Goal: Information Seeking & Learning: Learn about a topic

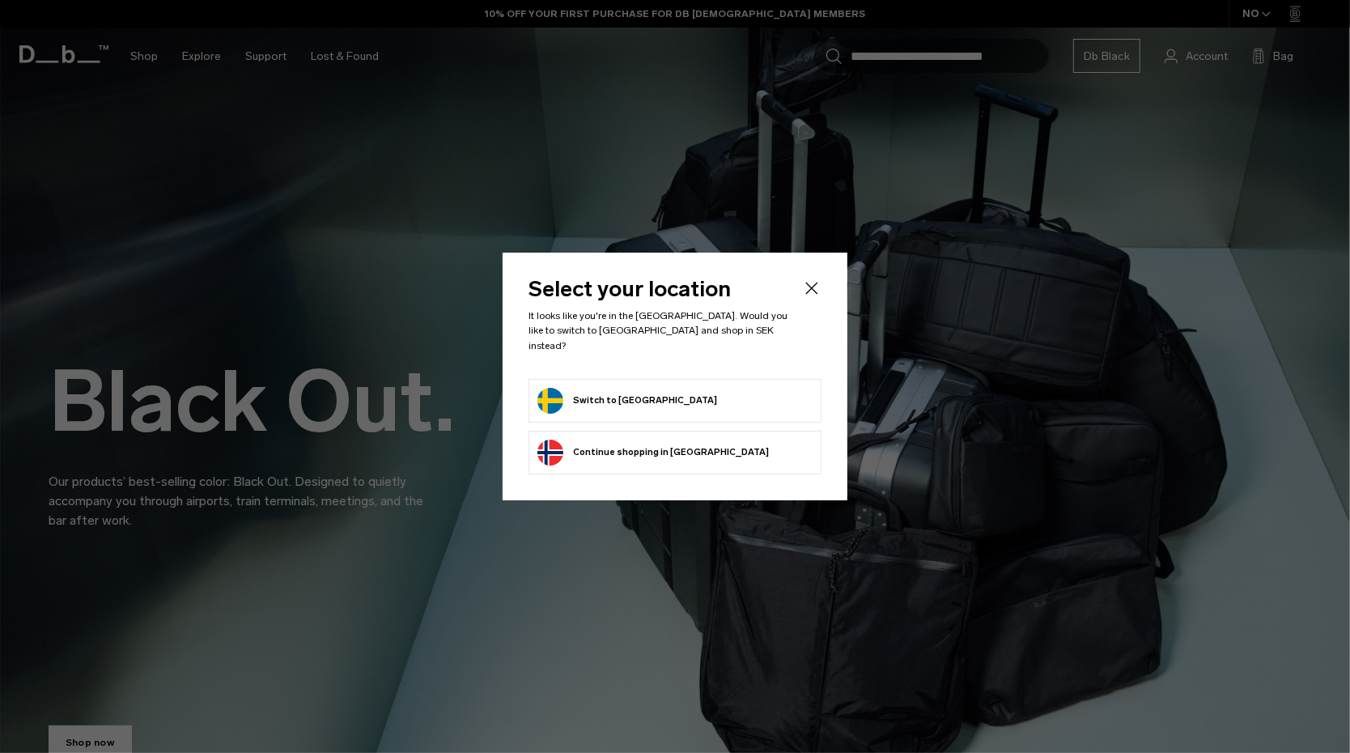
click at [628, 388] on button "Switch to Sweden" at bounding box center [627, 401] width 180 height 26
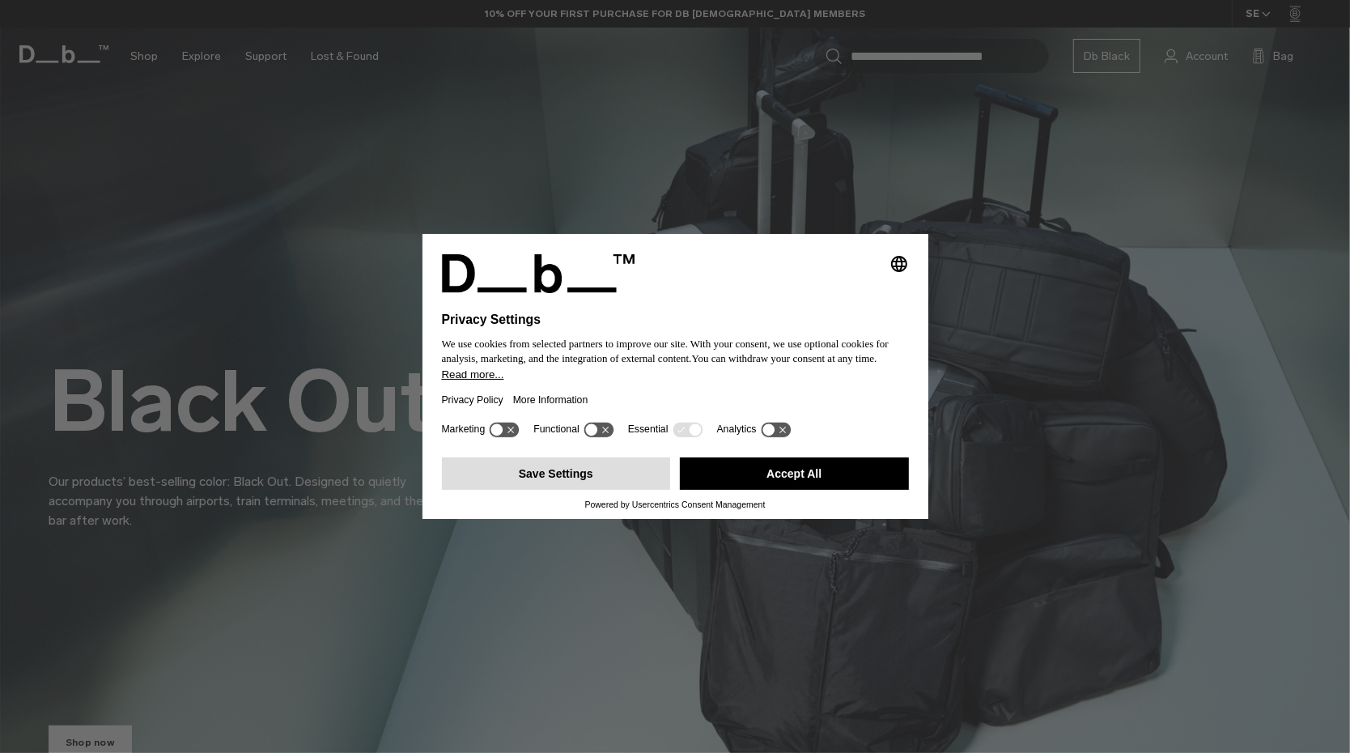
click at [547, 478] on button "Save Settings" at bounding box center [556, 473] width 229 height 32
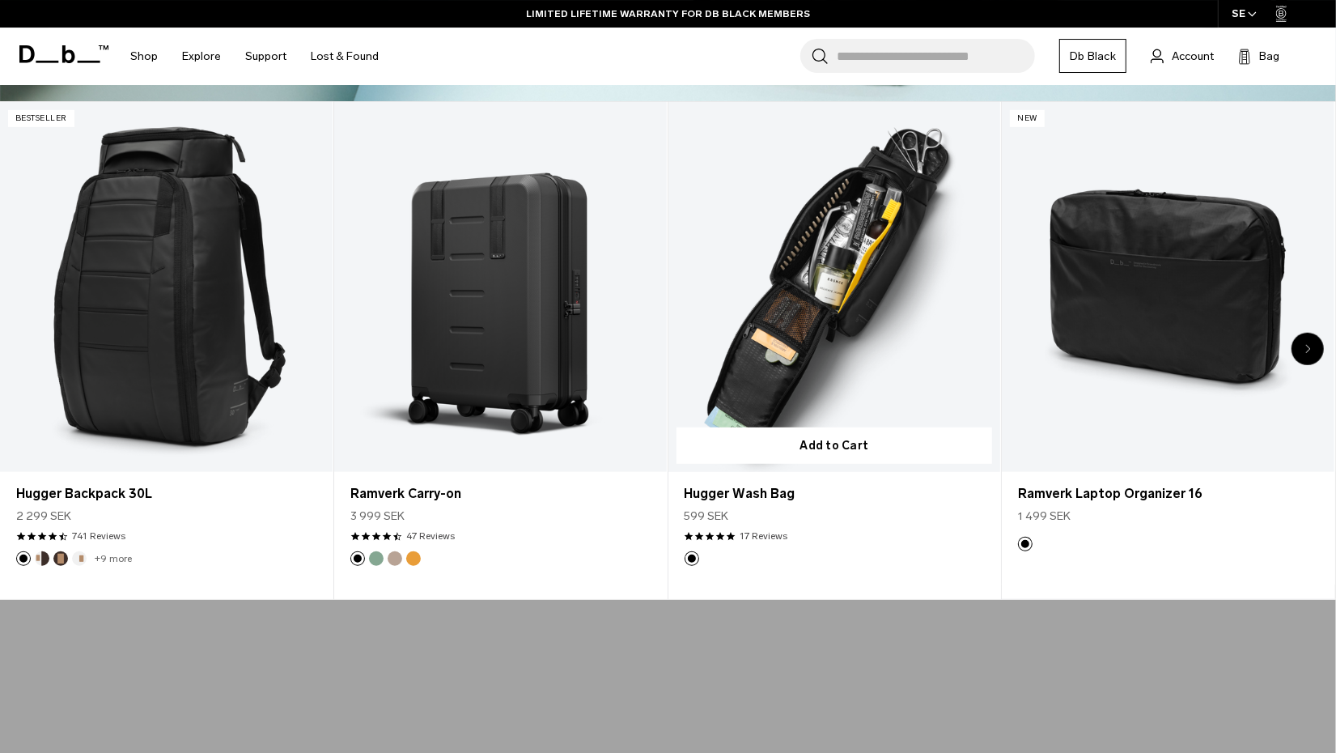
scroll to position [683, 0]
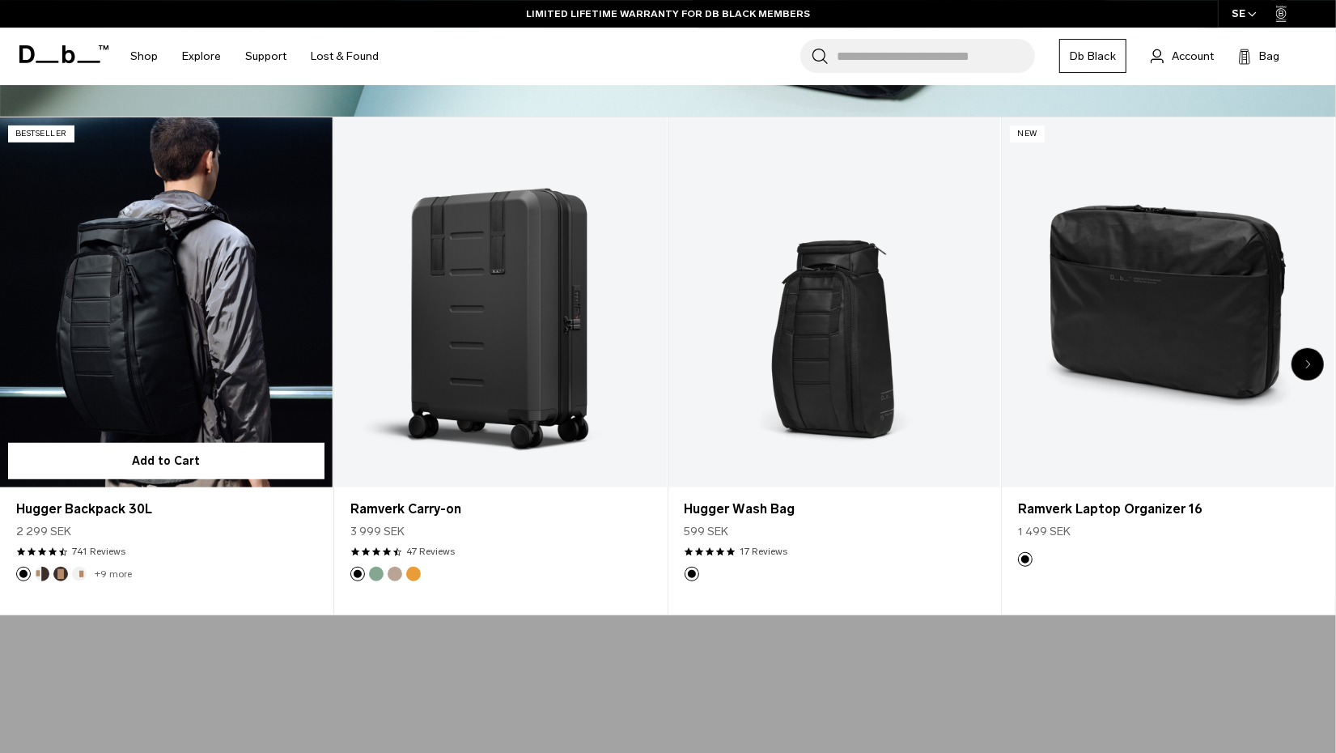
click at [126, 299] on link "Hugger Backpack 30L" at bounding box center [166, 301] width 333 height 369
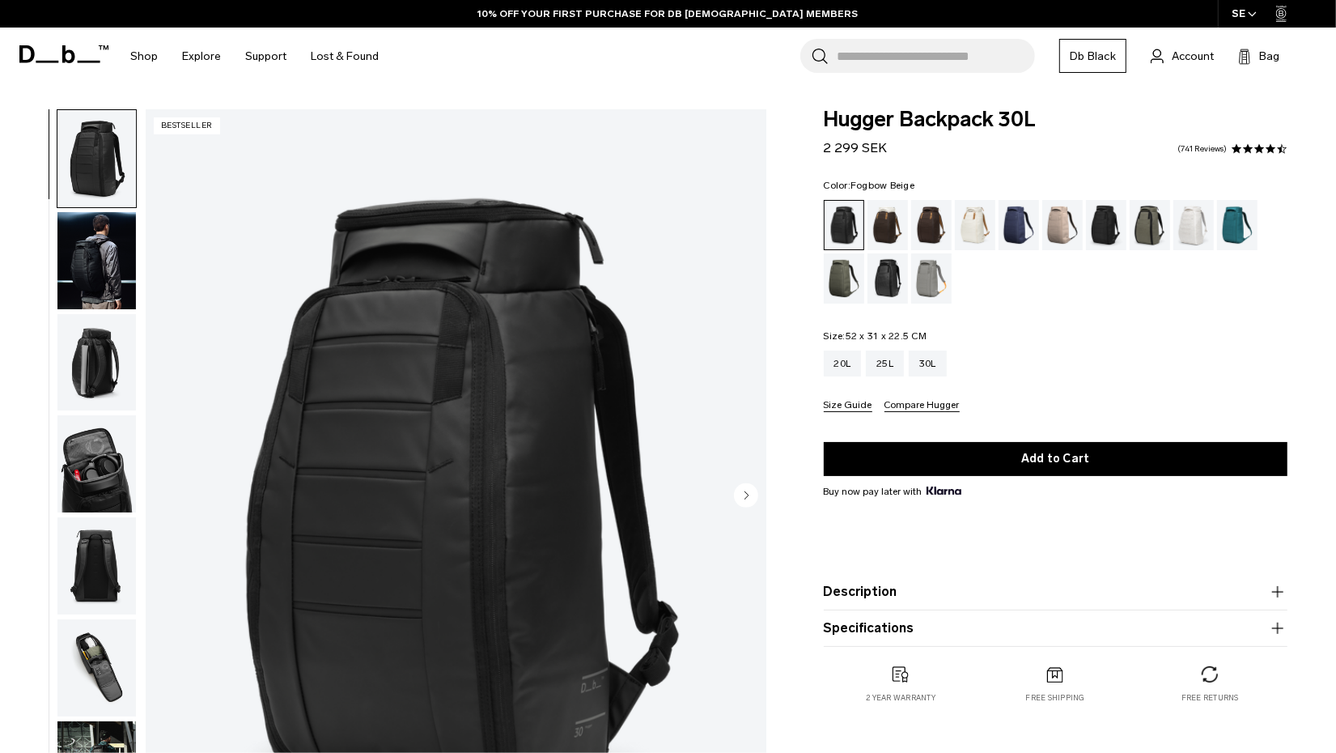
click at [1060, 226] on div "Fogbow Beige" at bounding box center [1062, 225] width 41 height 50
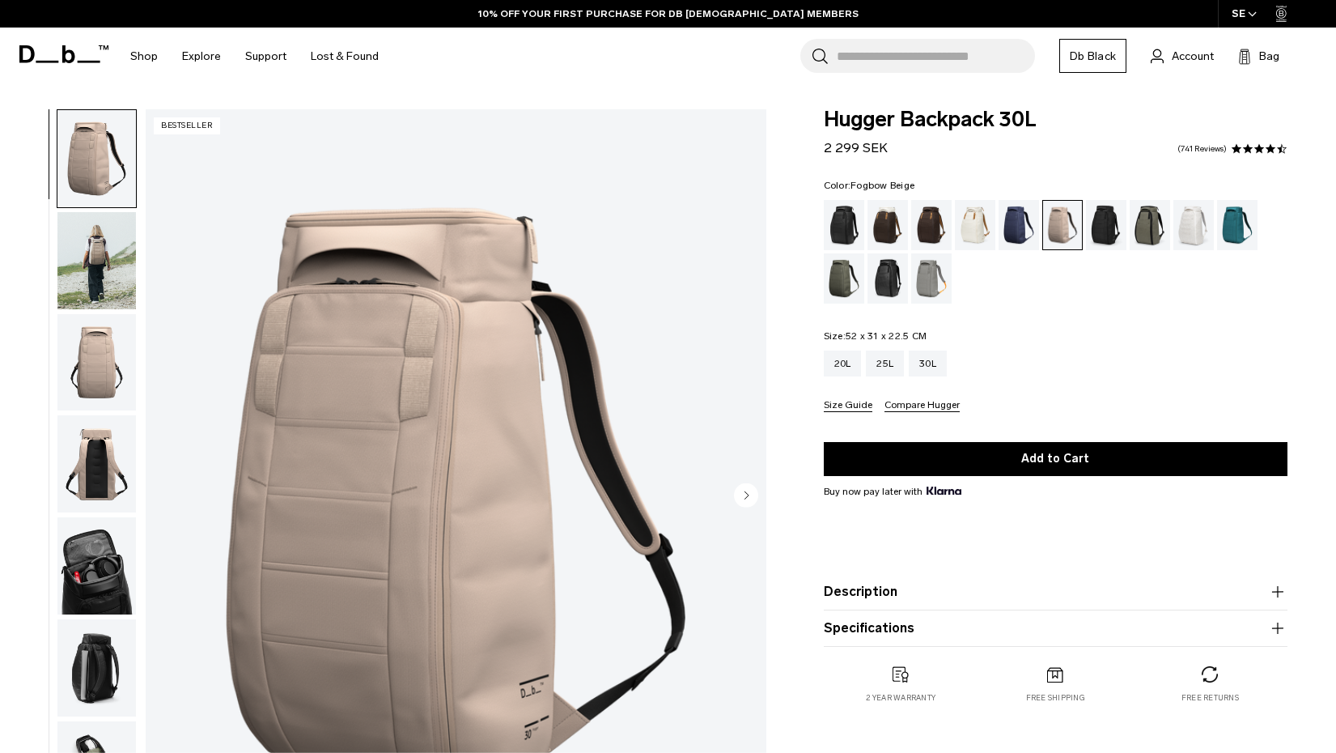
click at [88, 415] on img "button" at bounding box center [96, 463] width 79 height 97
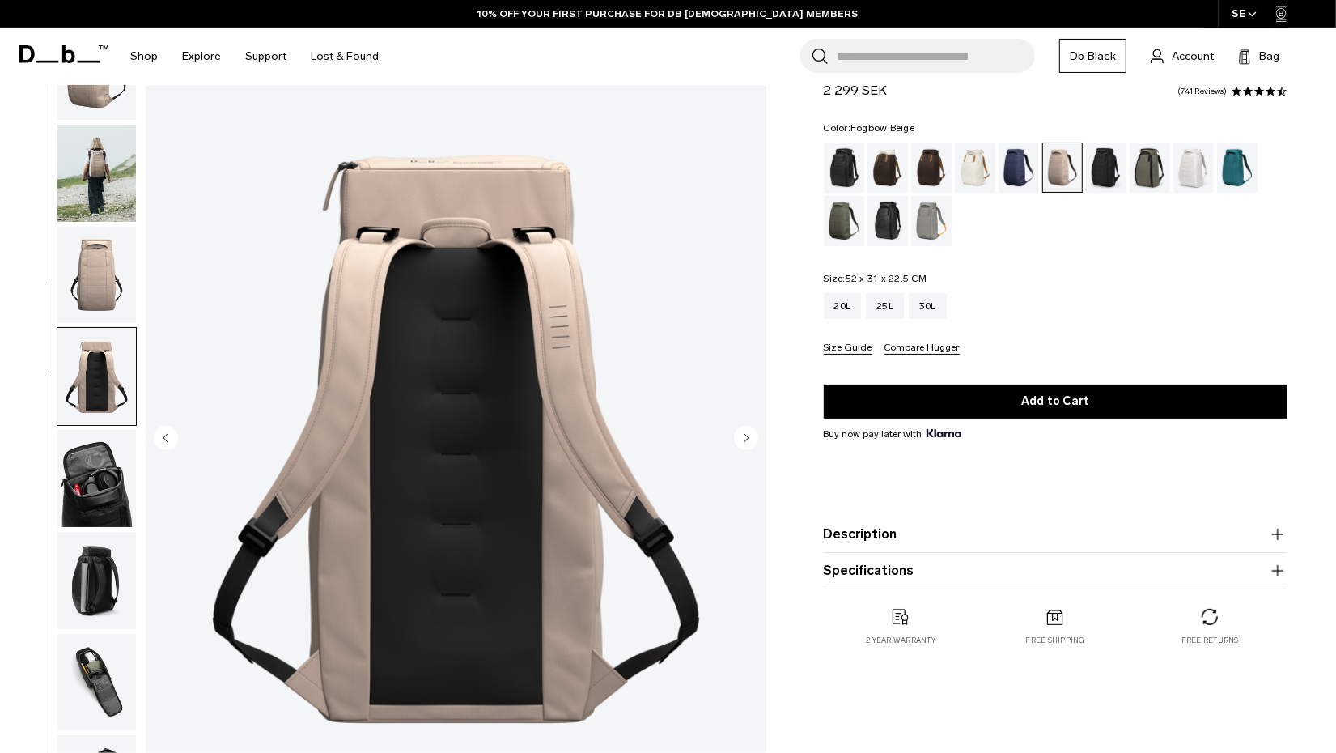
scroll to position [57, 0]
click at [109, 430] on img "button" at bounding box center [96, 478] width 79 height 97
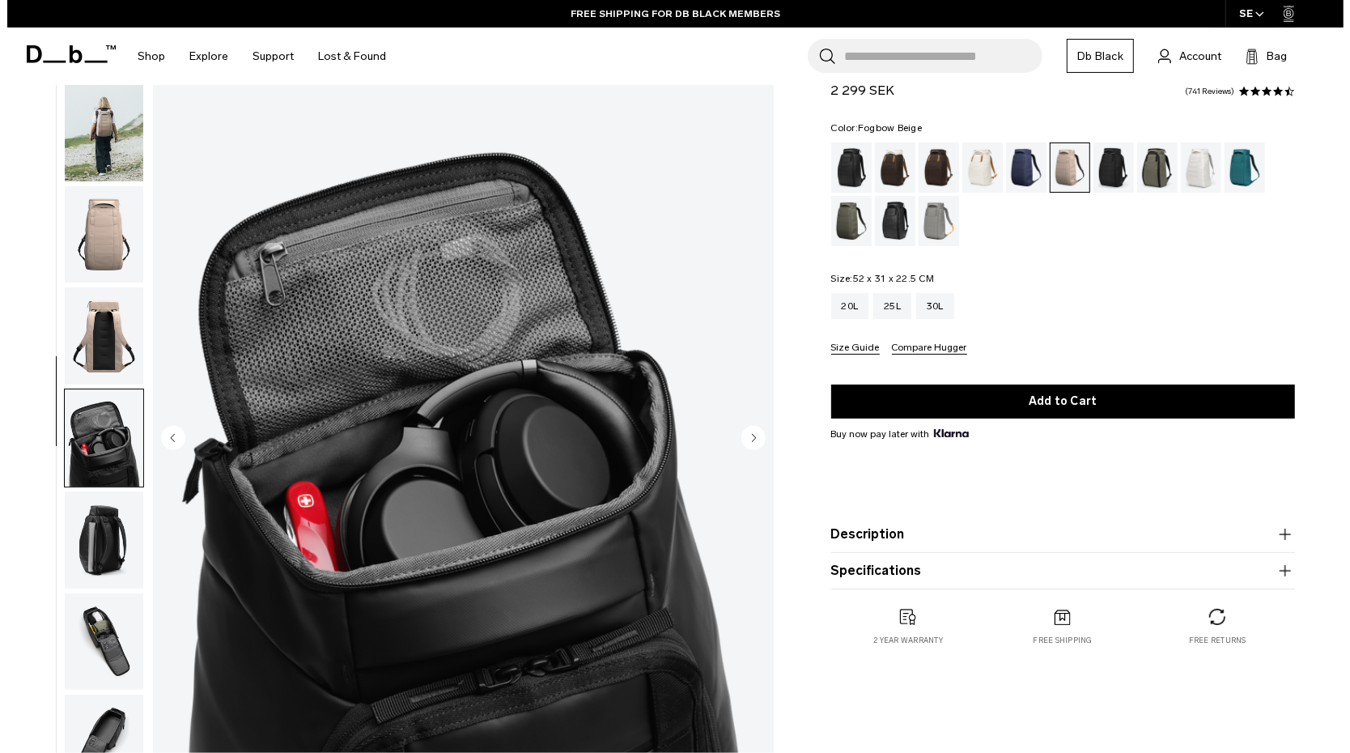
scroll to position [70, 0]
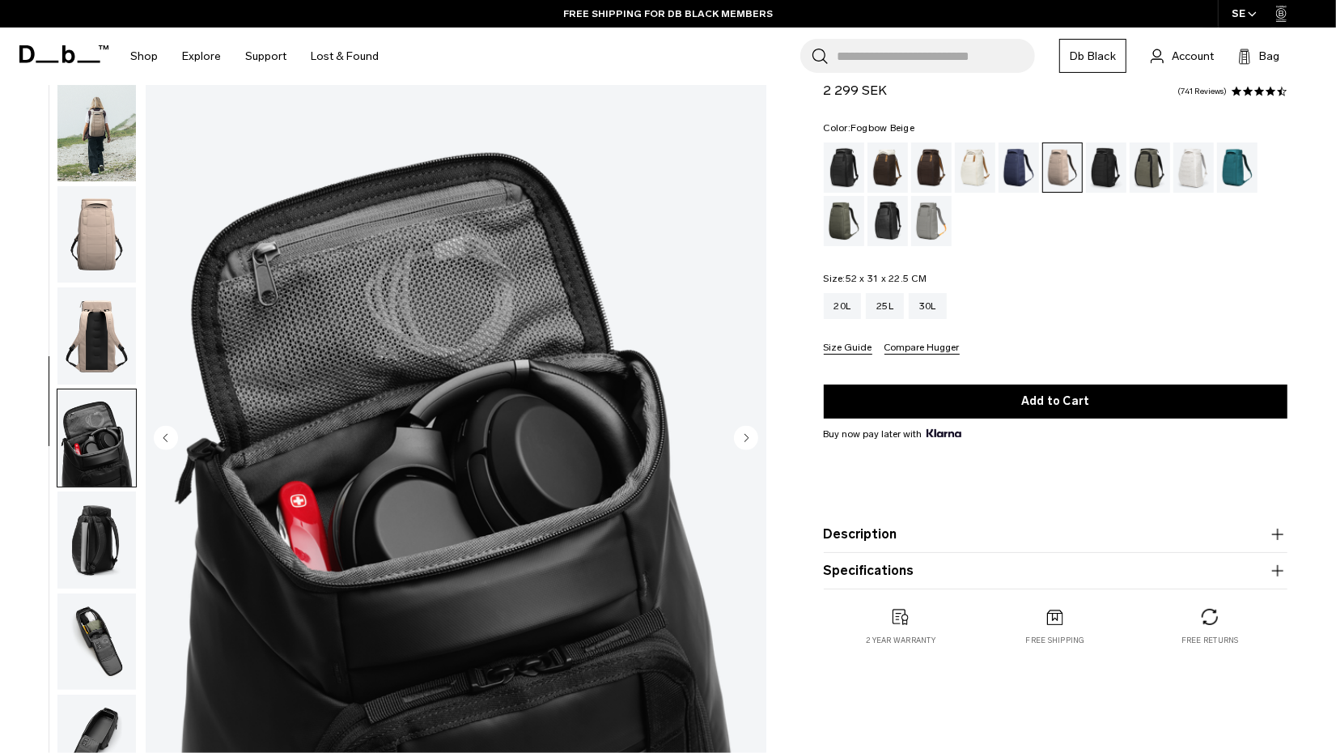
click at [754, 437] on circle "Next slide" at bounding box center [746, 438] width 24 height 24
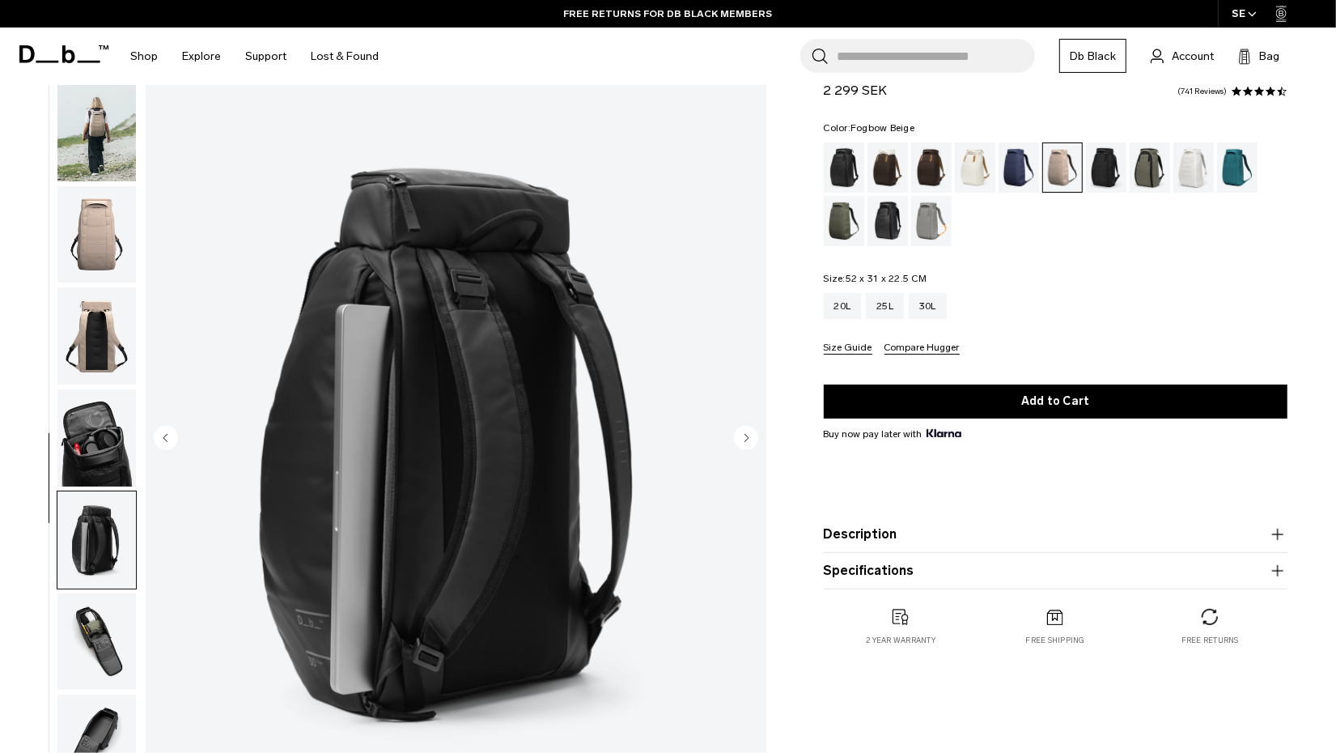
click at [754, 437] on circle "Next slide" at bounding box center [746, 438] width 24 height 24
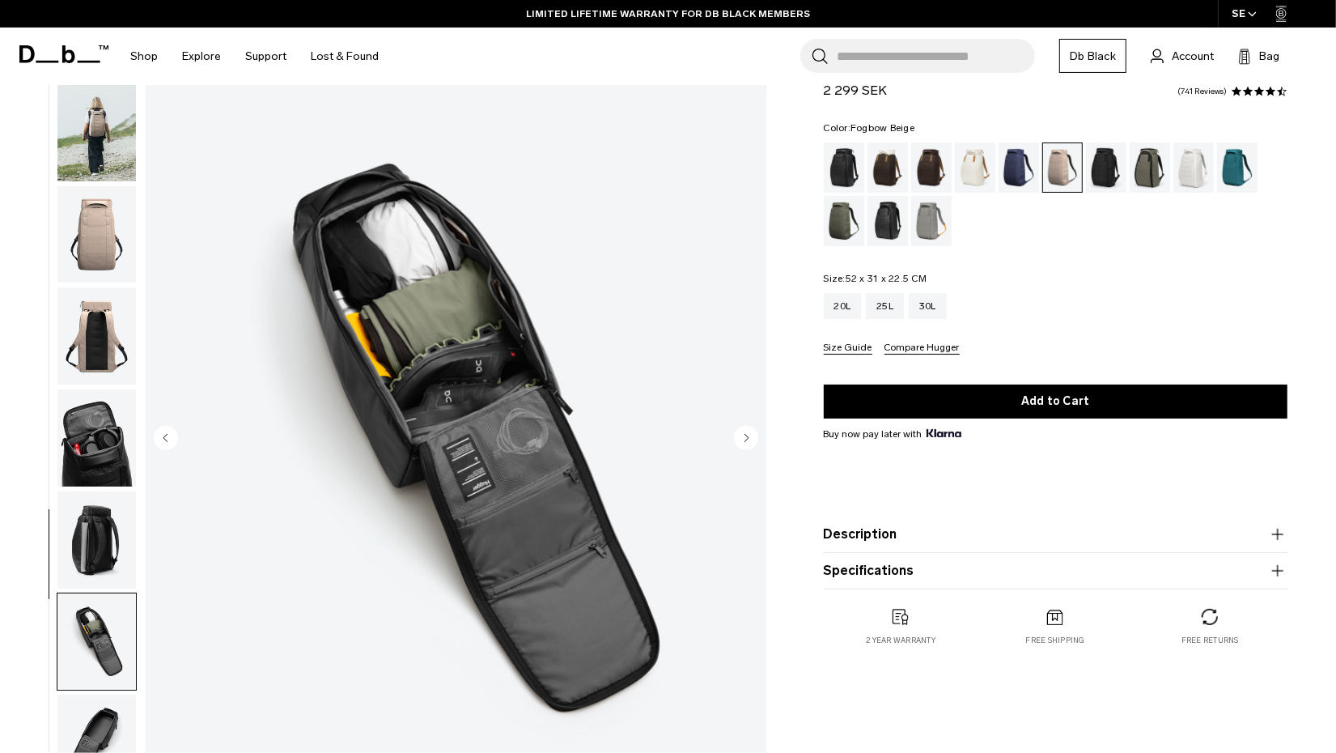
click at [754, 437] on circle "Next slide" at bounding box center [746, 438] width 24 height 24
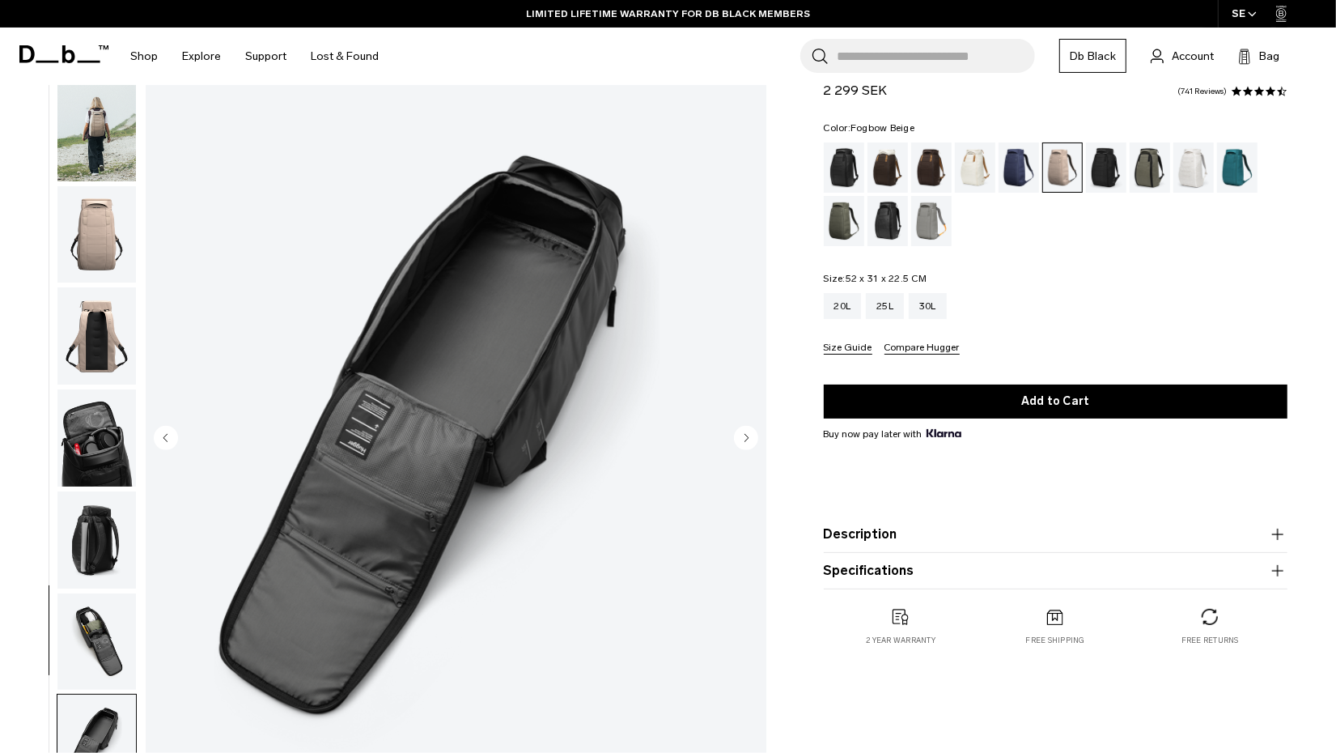
click at [754, 437] on circle "Next slide" at bounding box center [746, 438] width 24 height 24
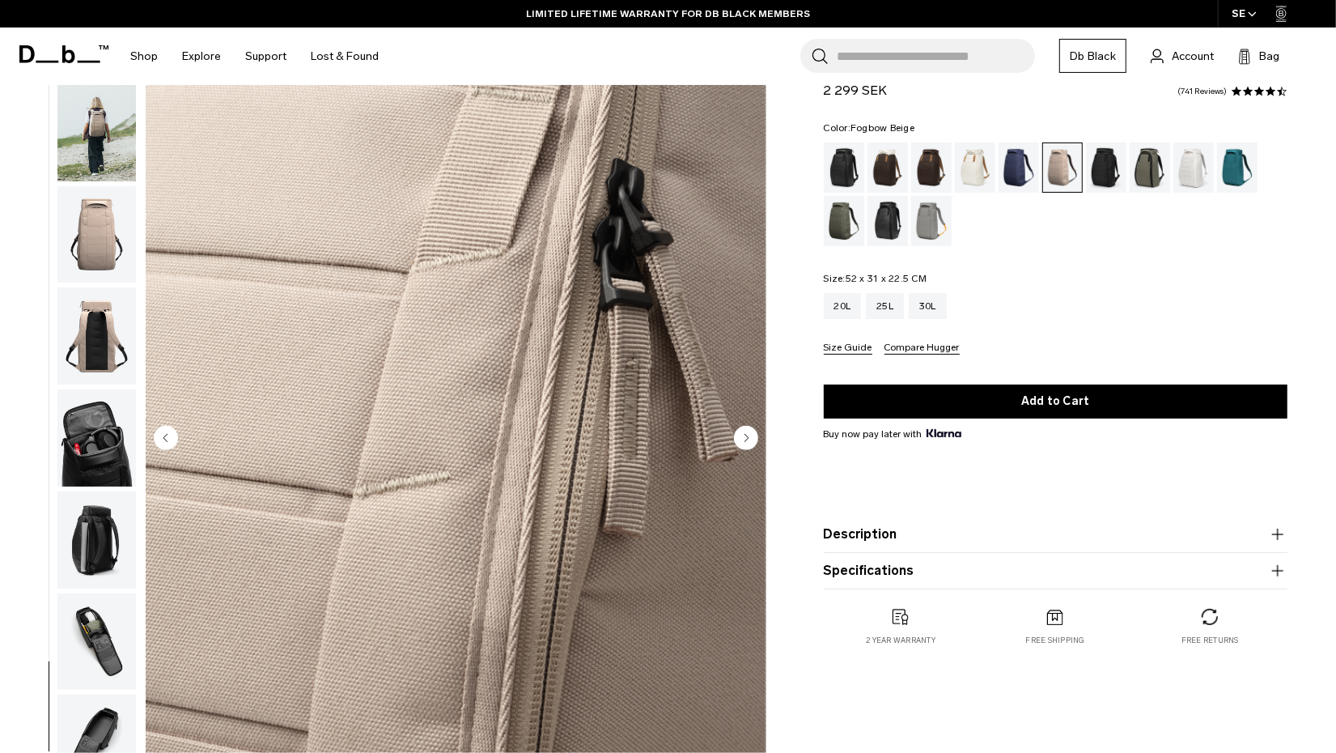
click at [754, 437] on circle "Next slide" at bounding box center [746, 438] width 24 height 24
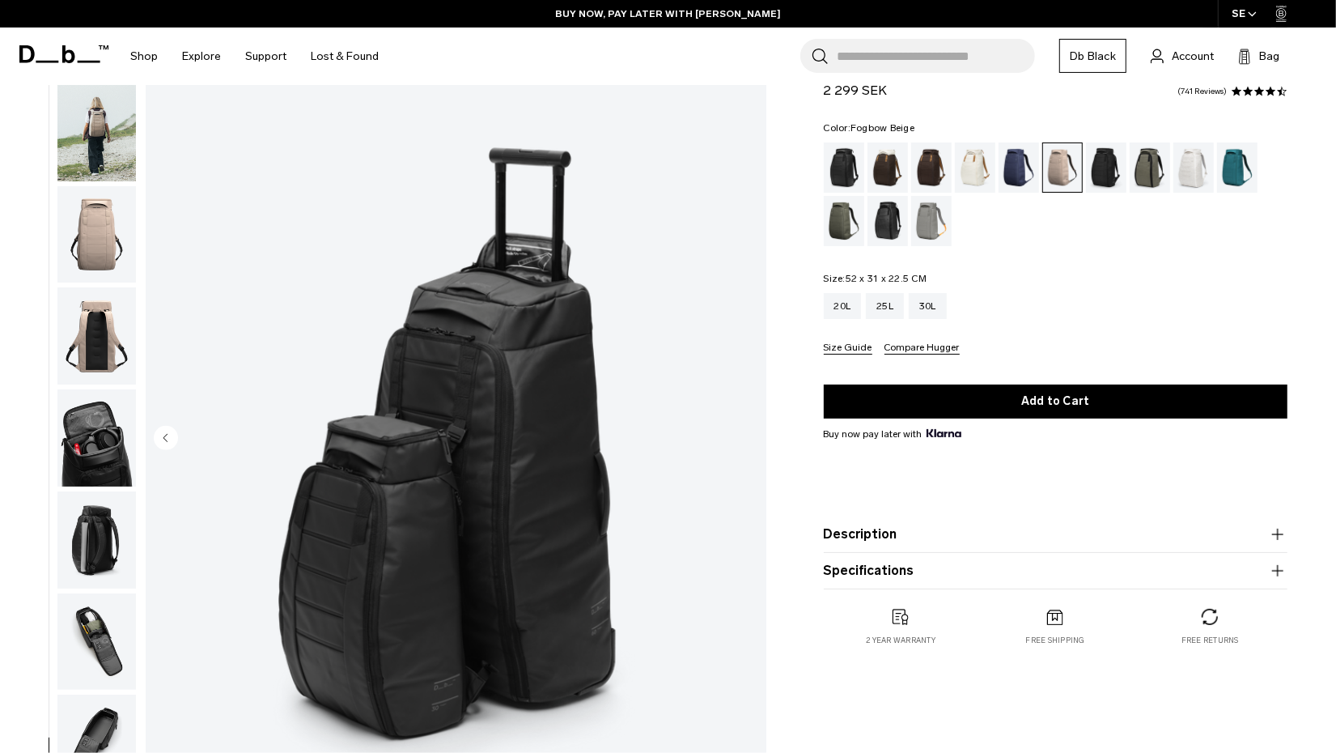
click at [754, 437] on img "10 / 10" at bounding box center [456, 439] width 621 height 775
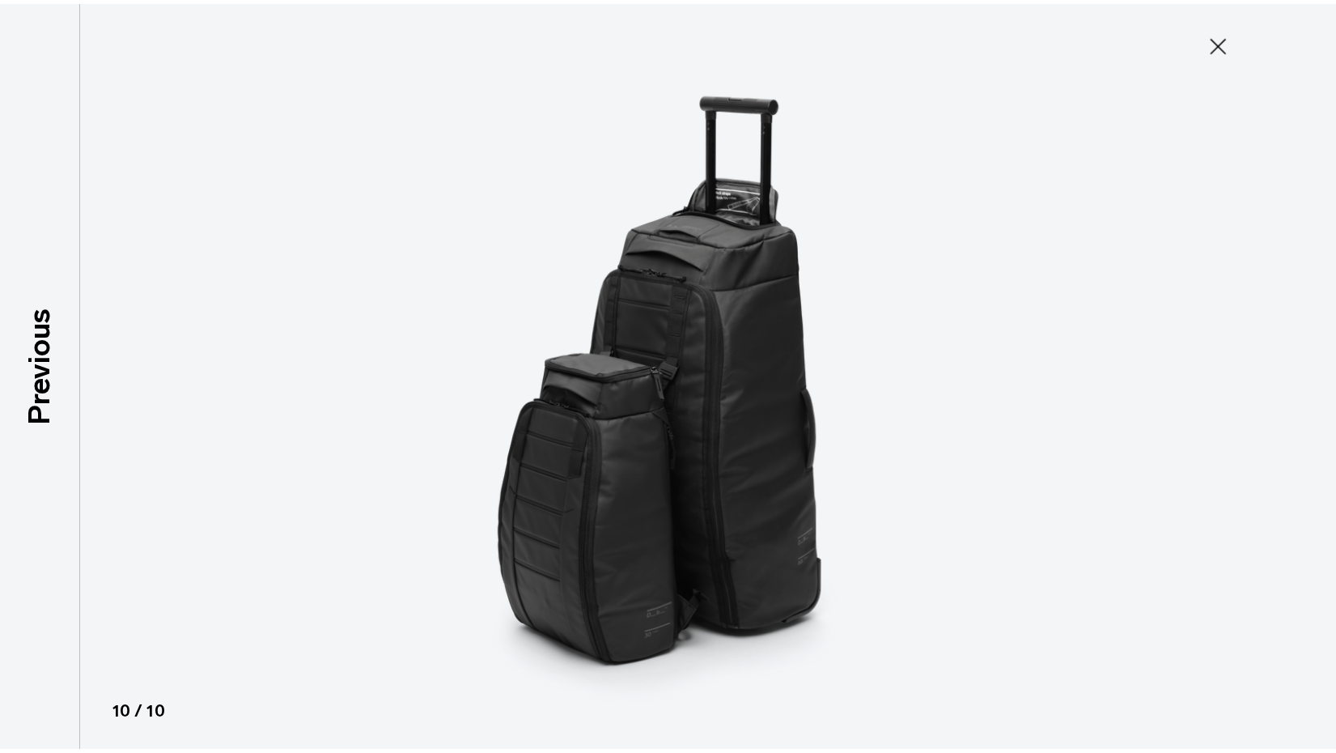
scroll to position [61, 0]
click at [1241, 32] on icon at bounding box center [1231, 43] width 26 height 26
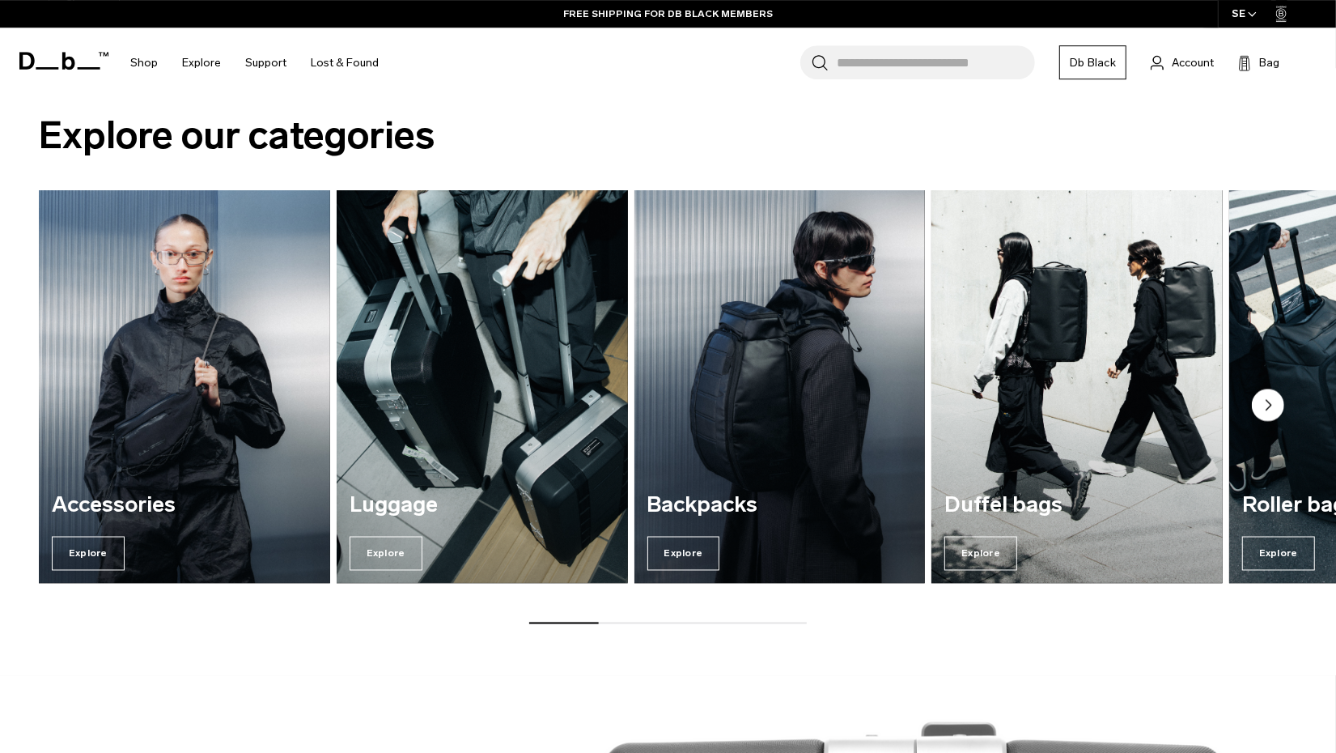
scroll to position [1983, 0]
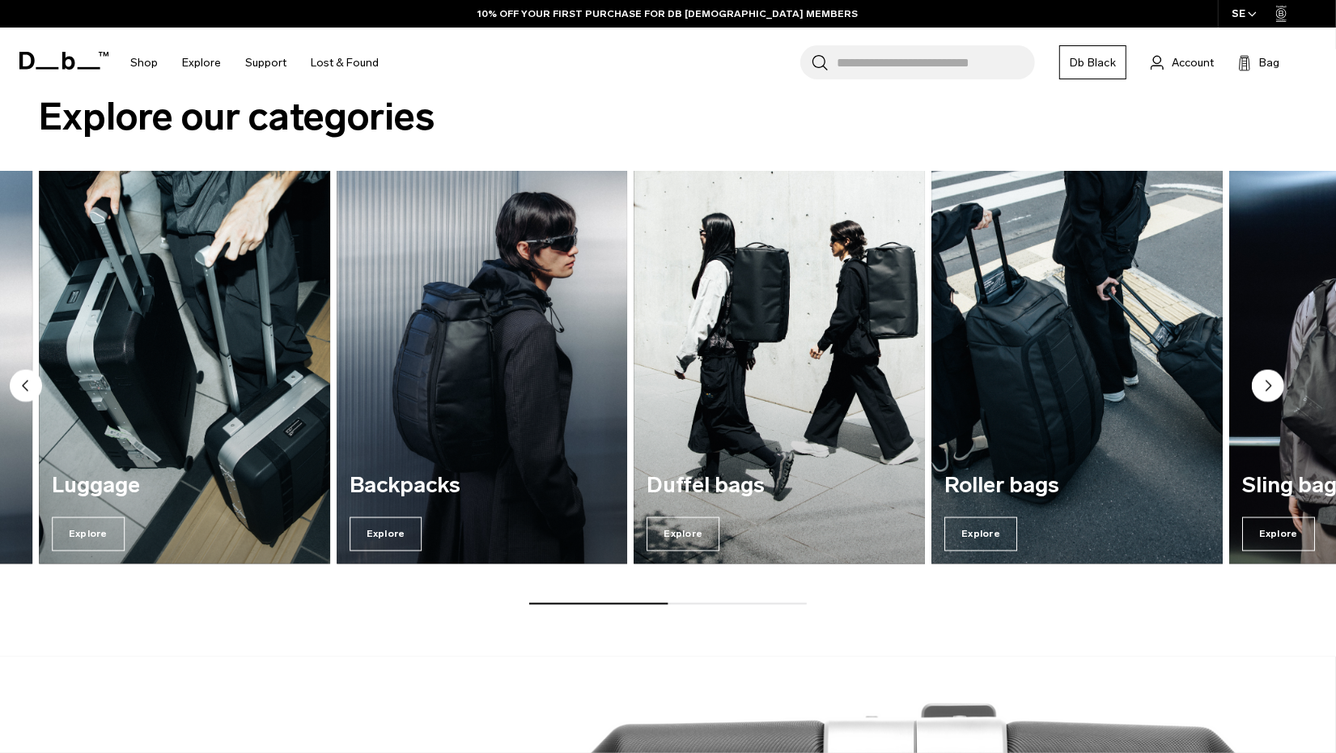
scroll to position [2002, 0]
click at [1274, 388] on circle "Next slide" at bounding box center [1268, 386] width 32 height 32
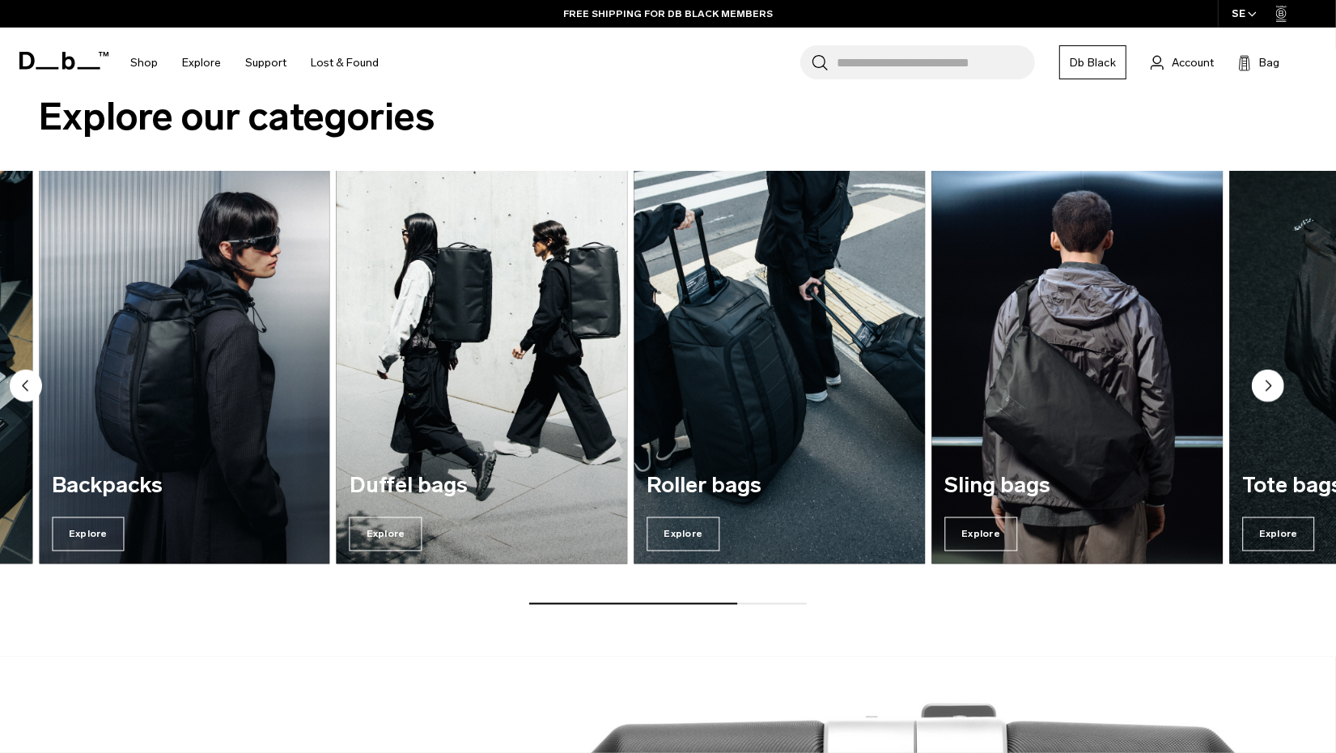
click at [1267, 386] on icon "Next slide" at bounding box center [1269, 386] width 5 height 10
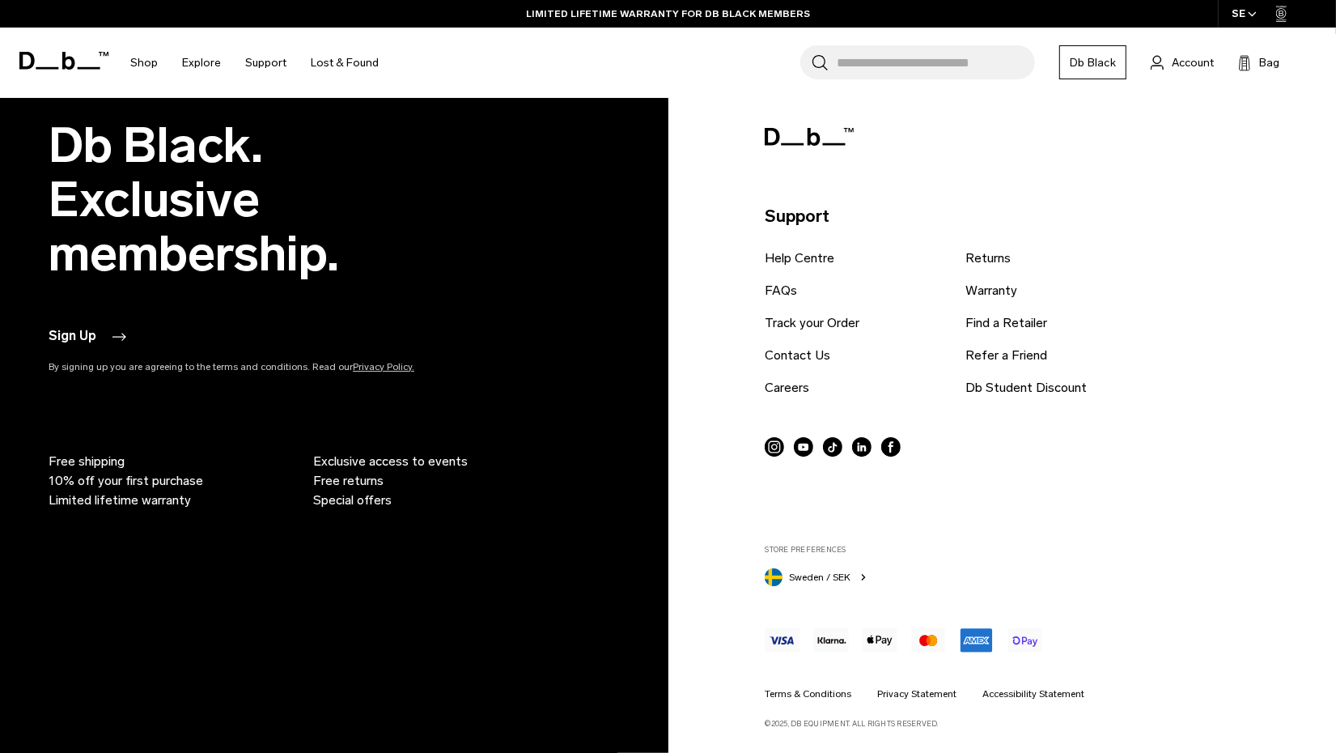
scroll to position [4307, 0]
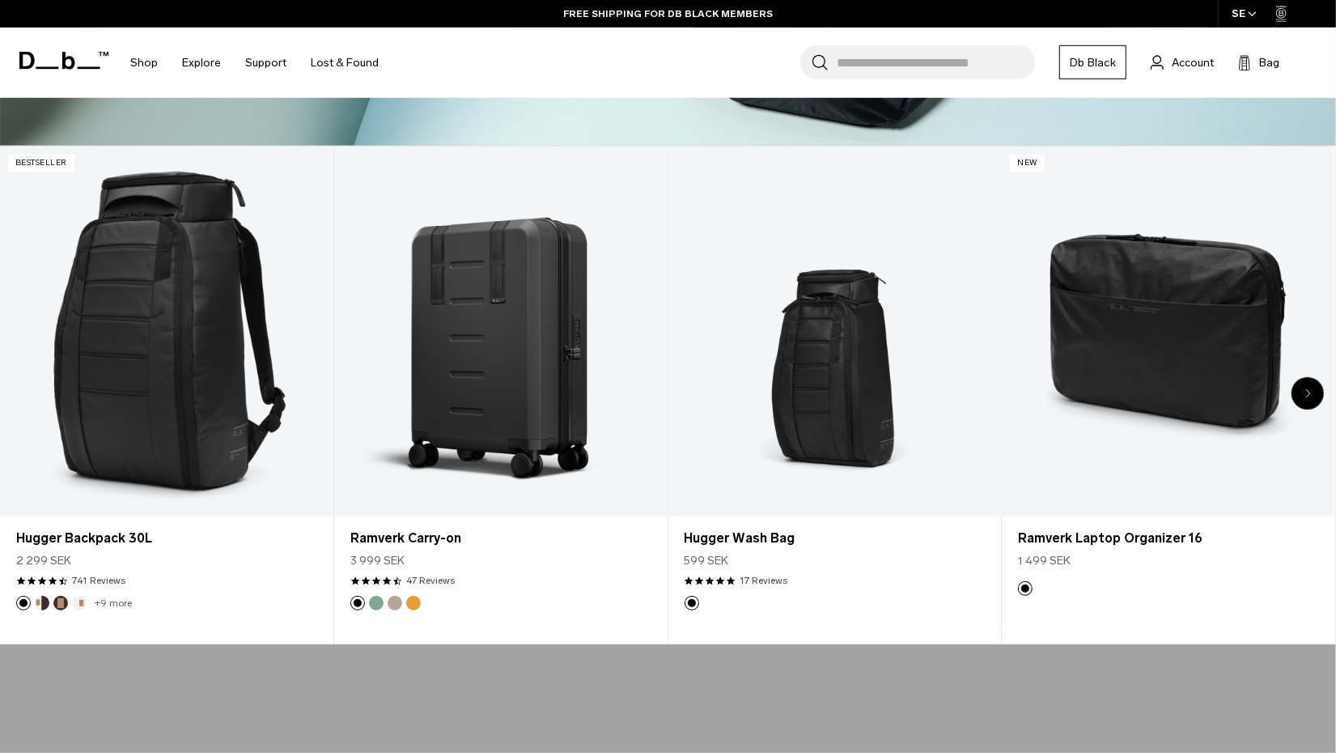
scroll to position [656, 0]
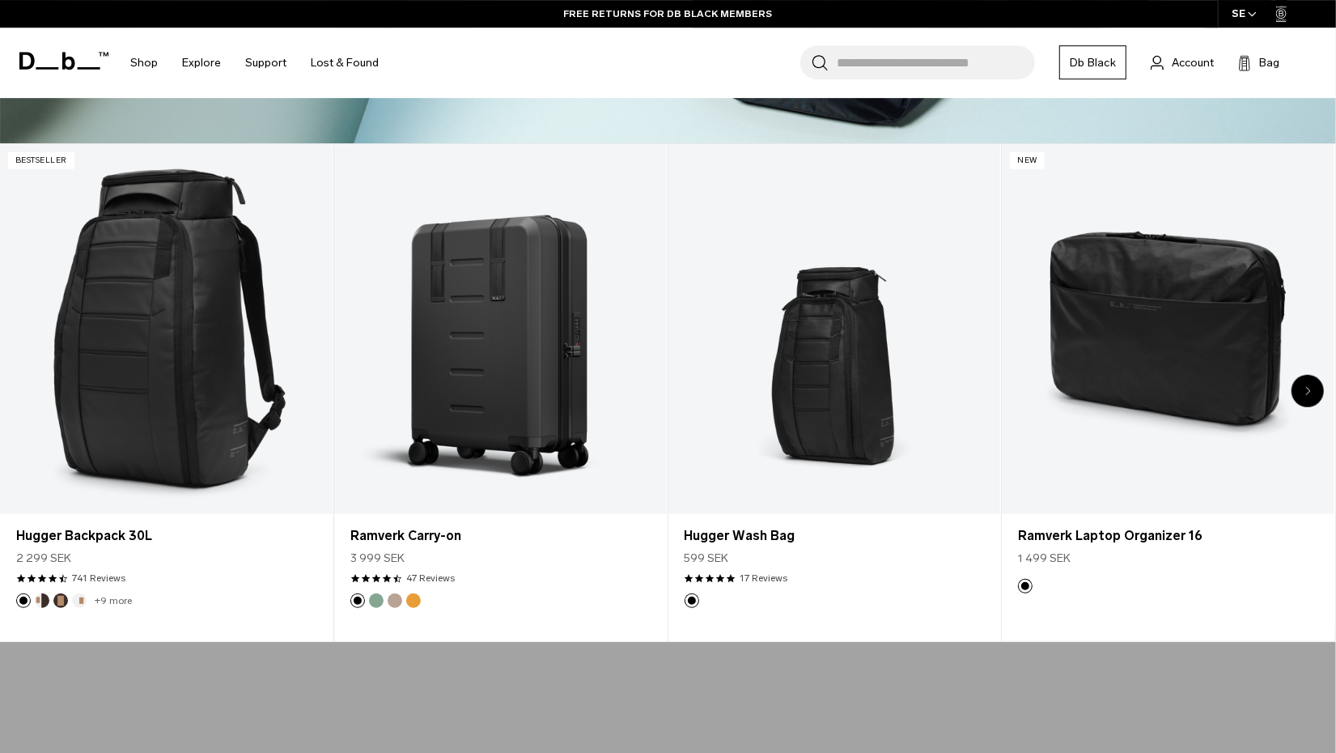
click at [1308, 388] on icon "Next slide" at bounding box center [1308, 390] width 4 height 7
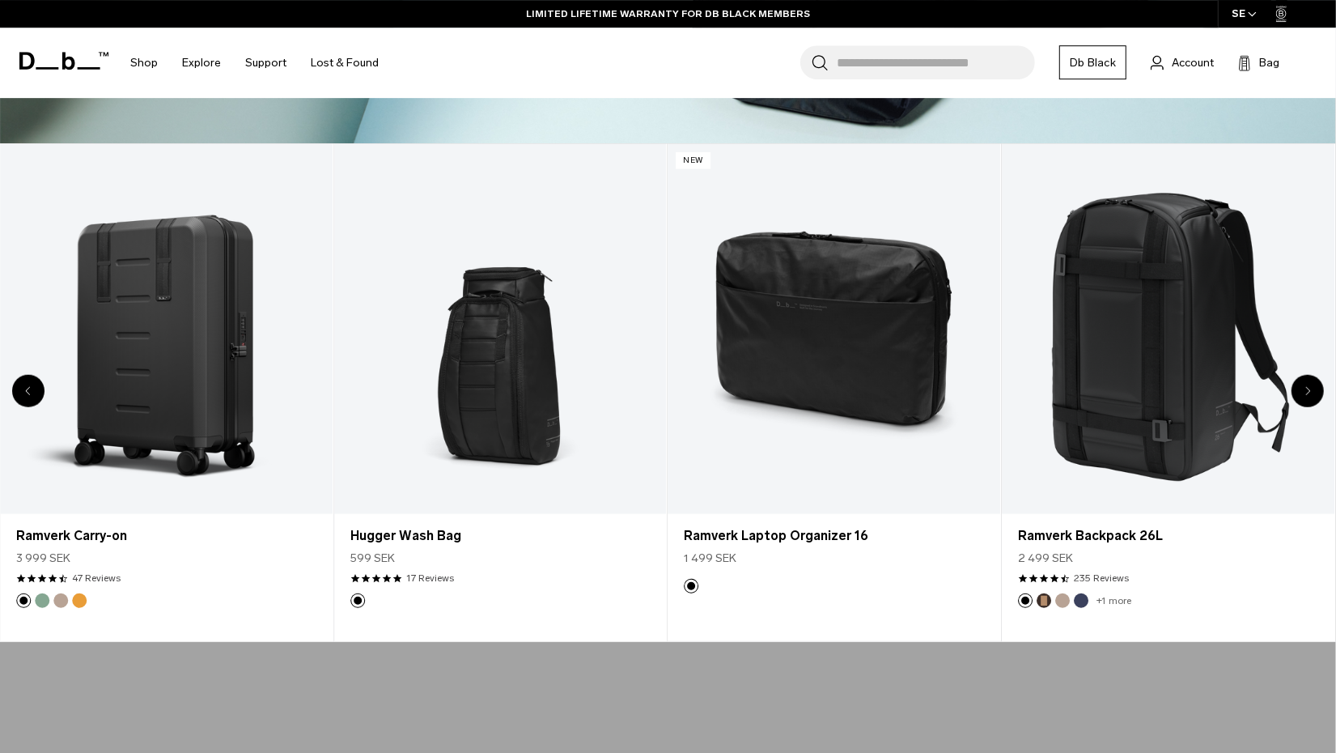
click at [1308, 388] on icon "Next slide" at bounding box center [1308, 390] width 4 height 7
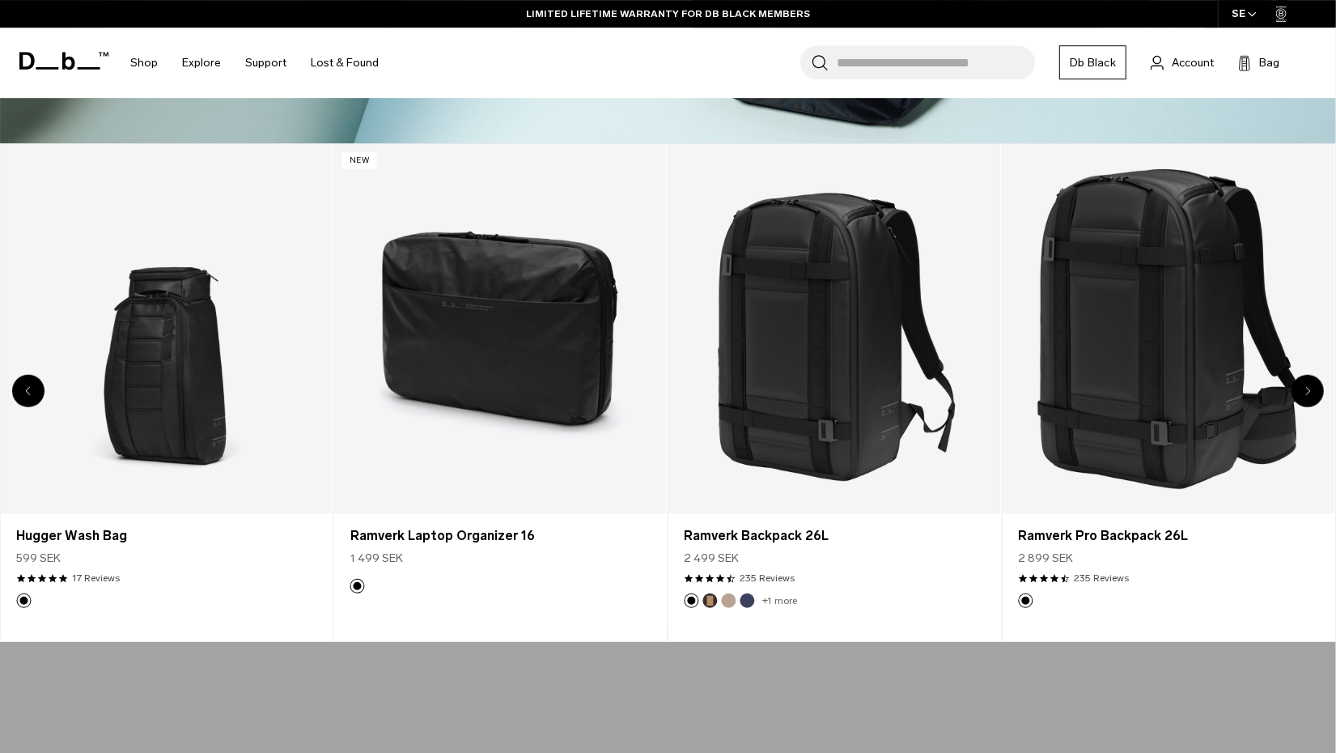
click at [1308, 388] on icon "Next slide" at bounding box center [1308, 390] width 4 height 7
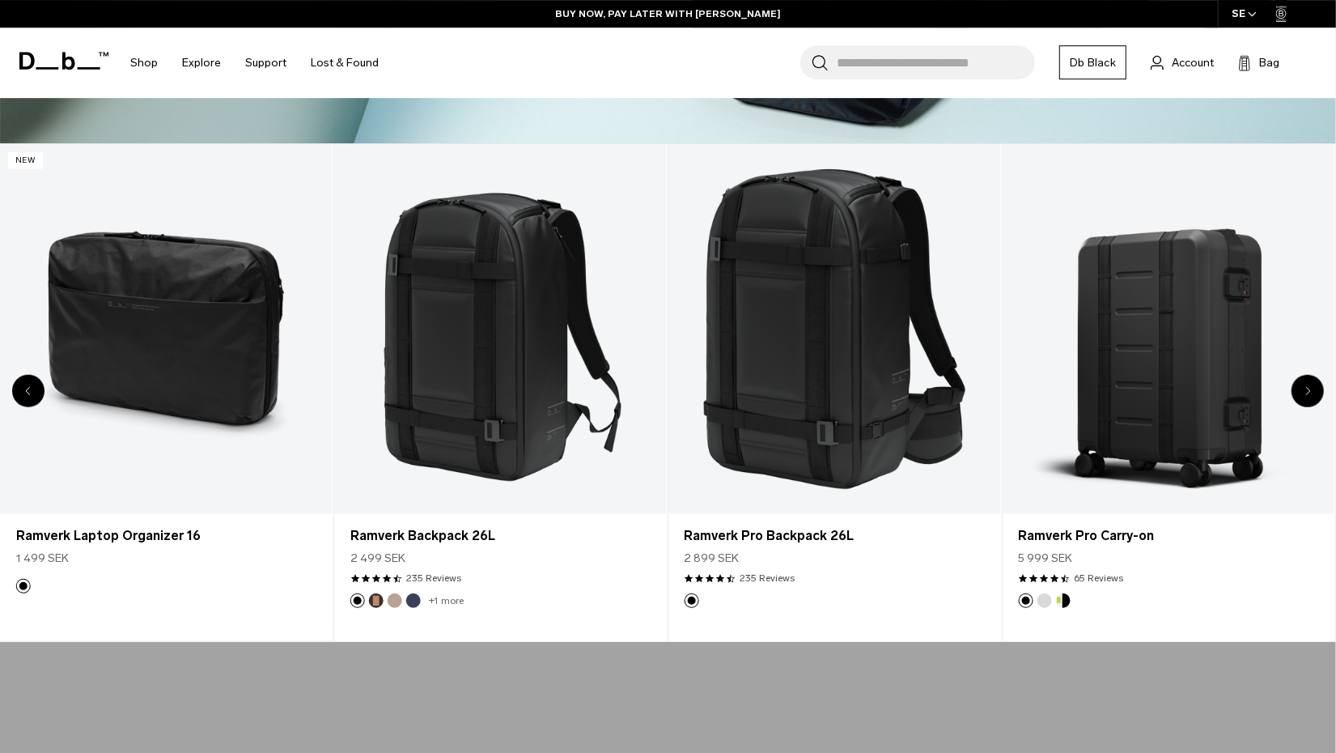
click at [1308, 388] on icon "Next slide" at bounding box center [1308, 390] width 4 height 7
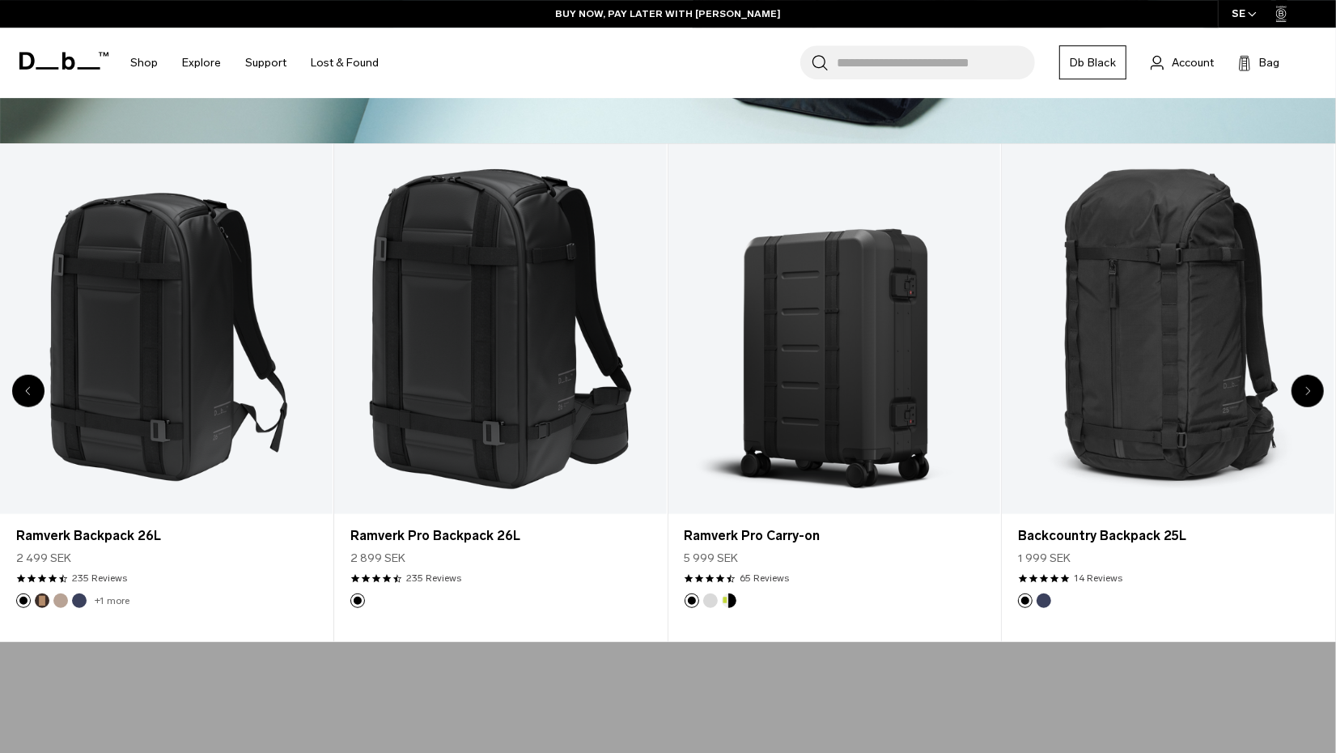
click at [1308, 388] on icon "Next slide" at bounding box center [1308, 390] width 4 height 7
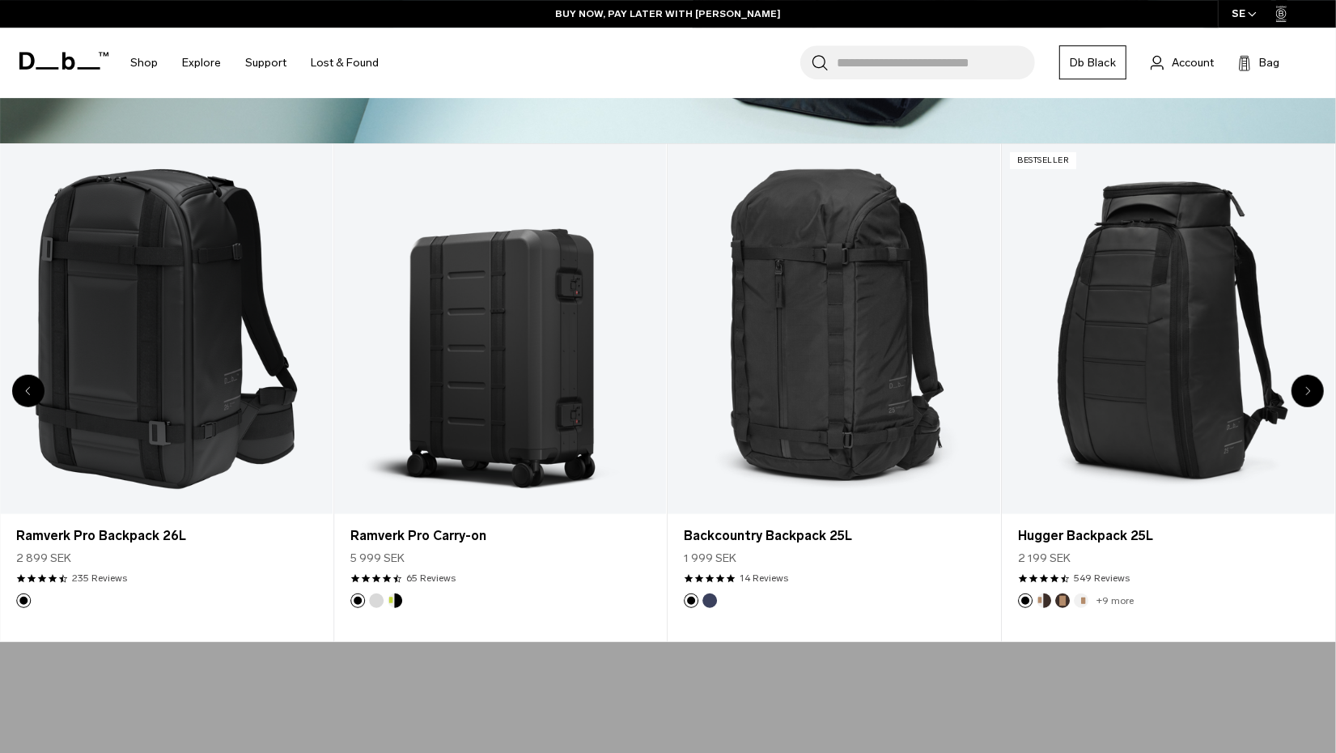
click at [1308, 388] on icon "Next slide" at bounding box center [1308, 390] width 4 height 7
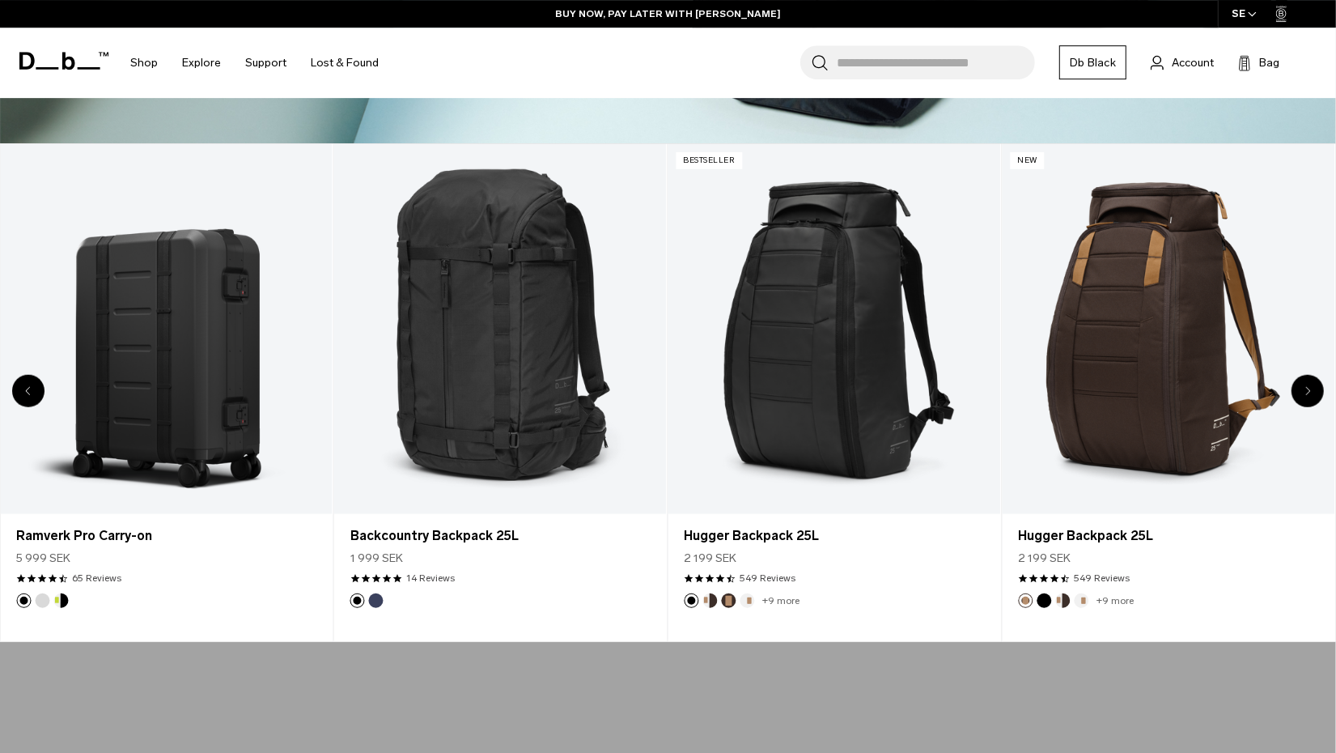
click at [1308, 388] on icon "Next slide" at bounding box center [1308, 390] width 4 height 7
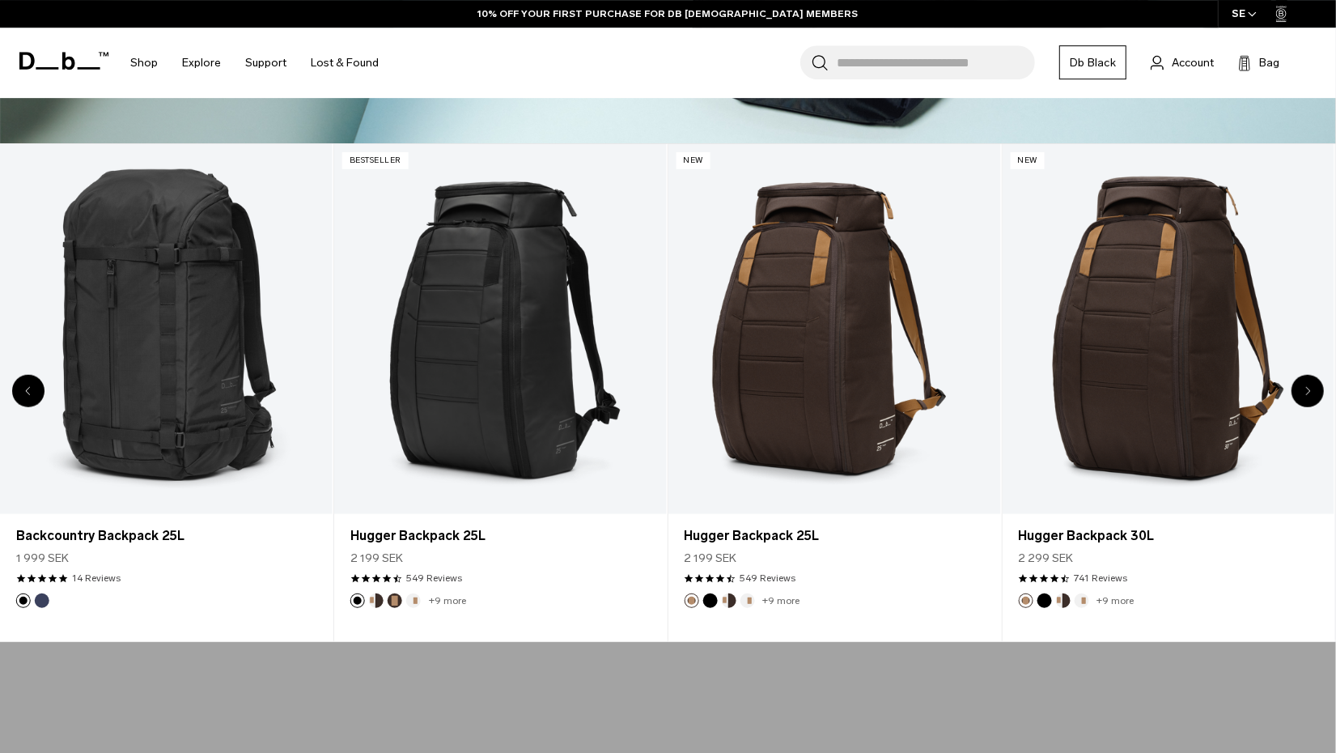
click at [1308, 388] on icon "Next slide" at bounding box center [1308, 390] width 4 height 7
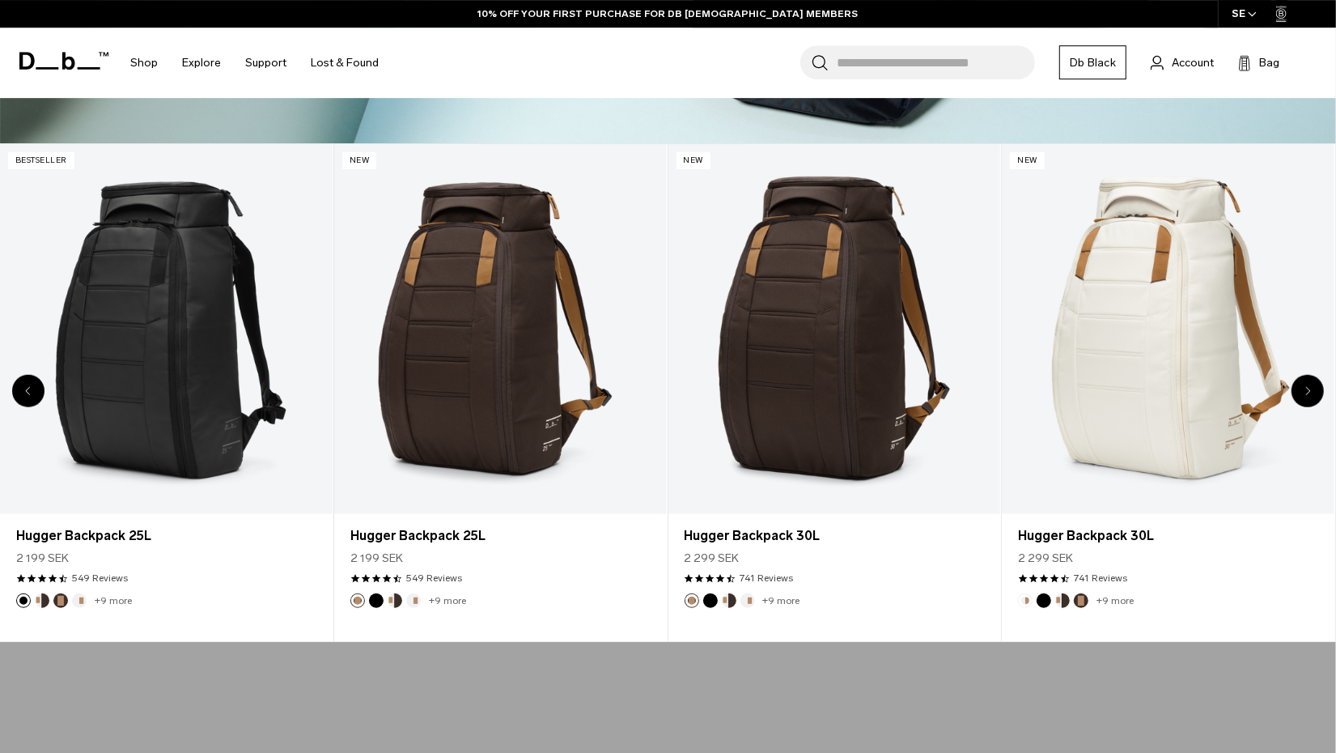
click at [1308, 388] on icon "Next slide" at bounding box center [1308, 390] width 4 height 7
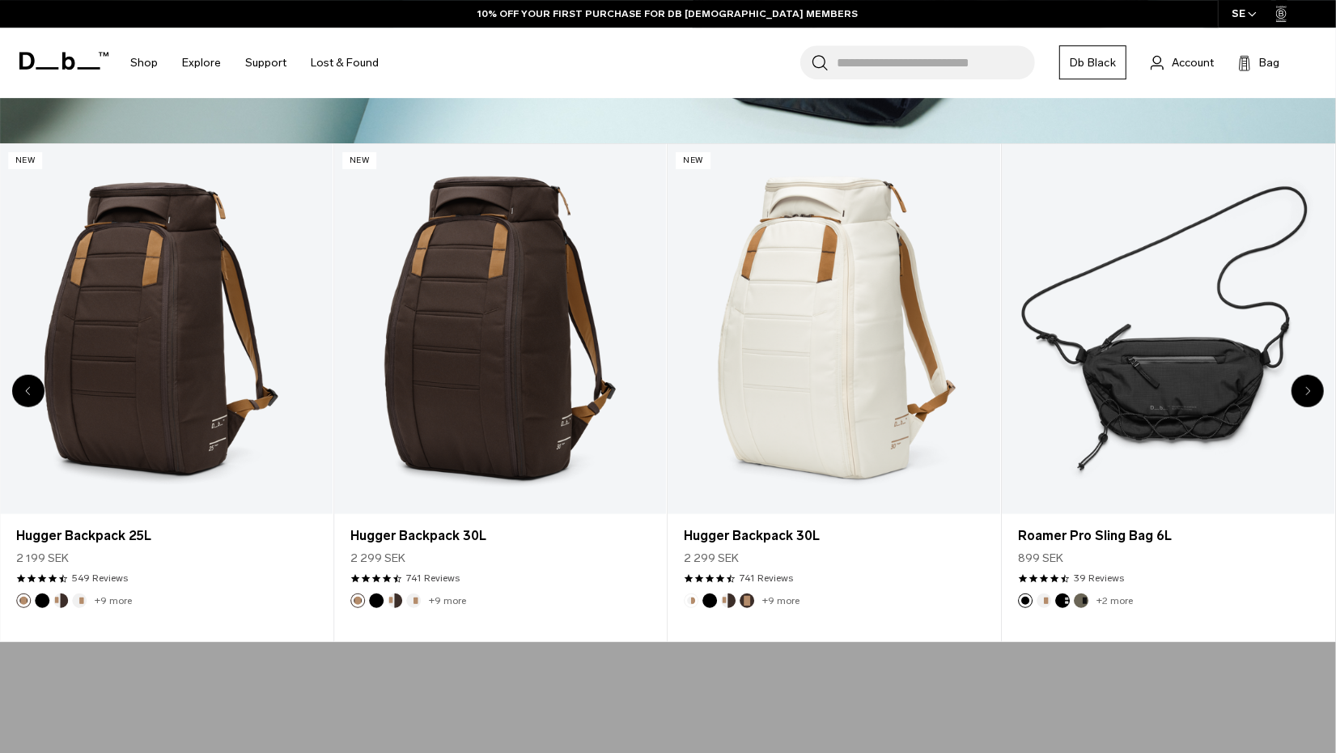
click at [1308, 388] on icon "Next slide" at bounding box center [1308, 390] width 4 height 7
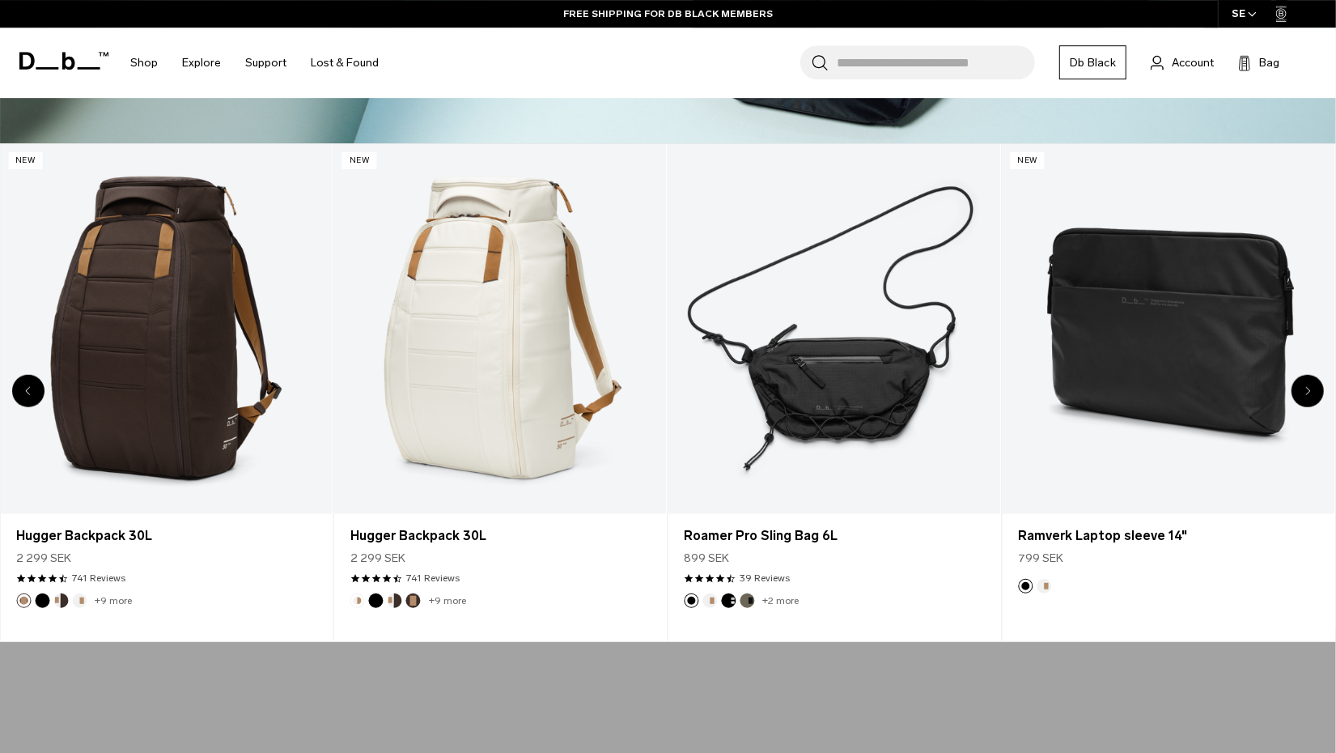
click at [1308, 388] on icon "Next slide" at bounding box center [1308, 390] width 4 height 7
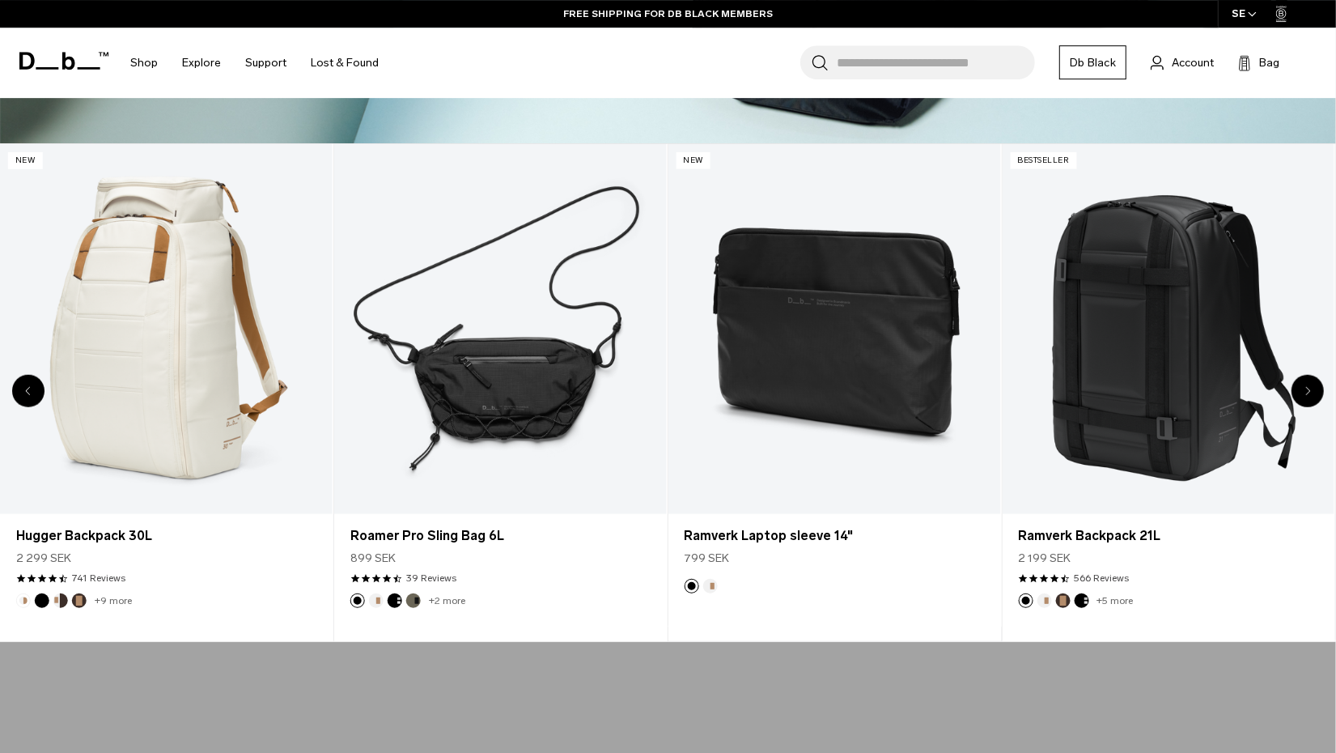
click at [1308, 388] on icon "Next slide" at bounding box center [1308, 390] width 4 height 7
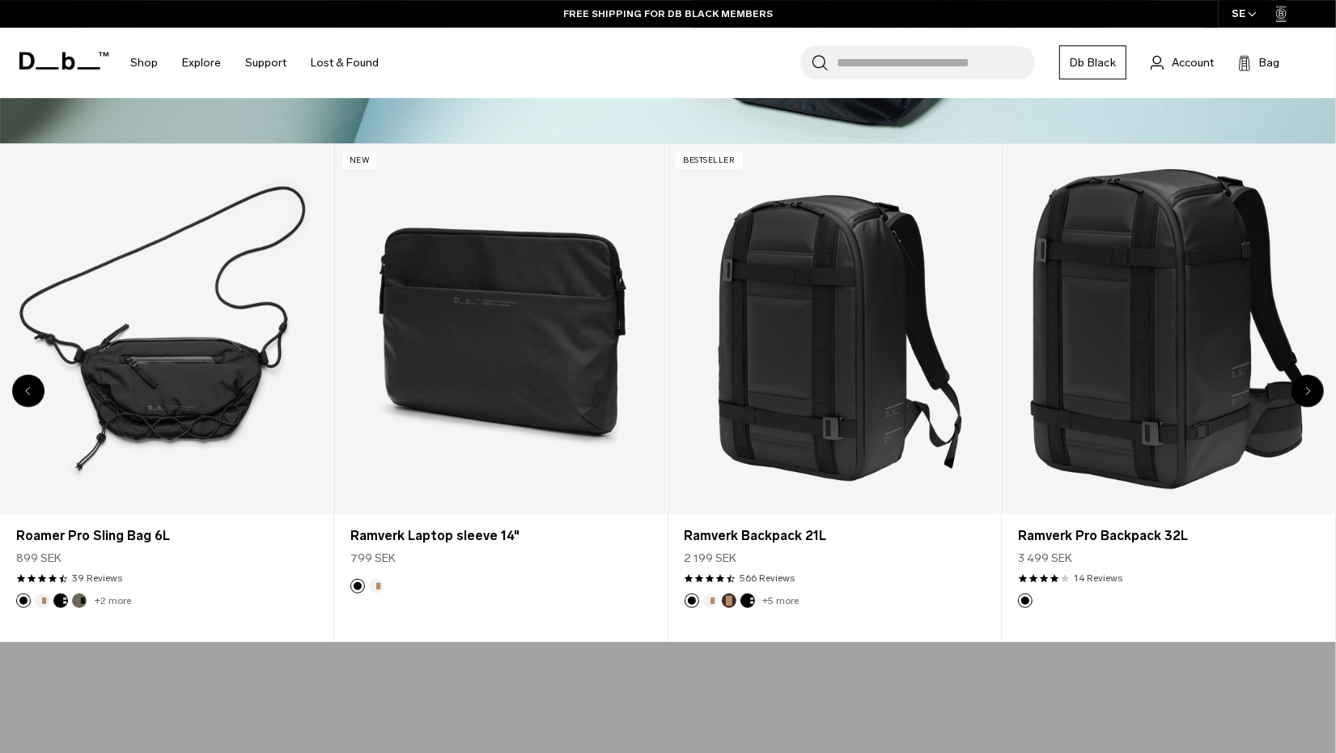
click at [1308, 388] on icon "Next slide" at bounding box center [1308, 390] width 4 height 7
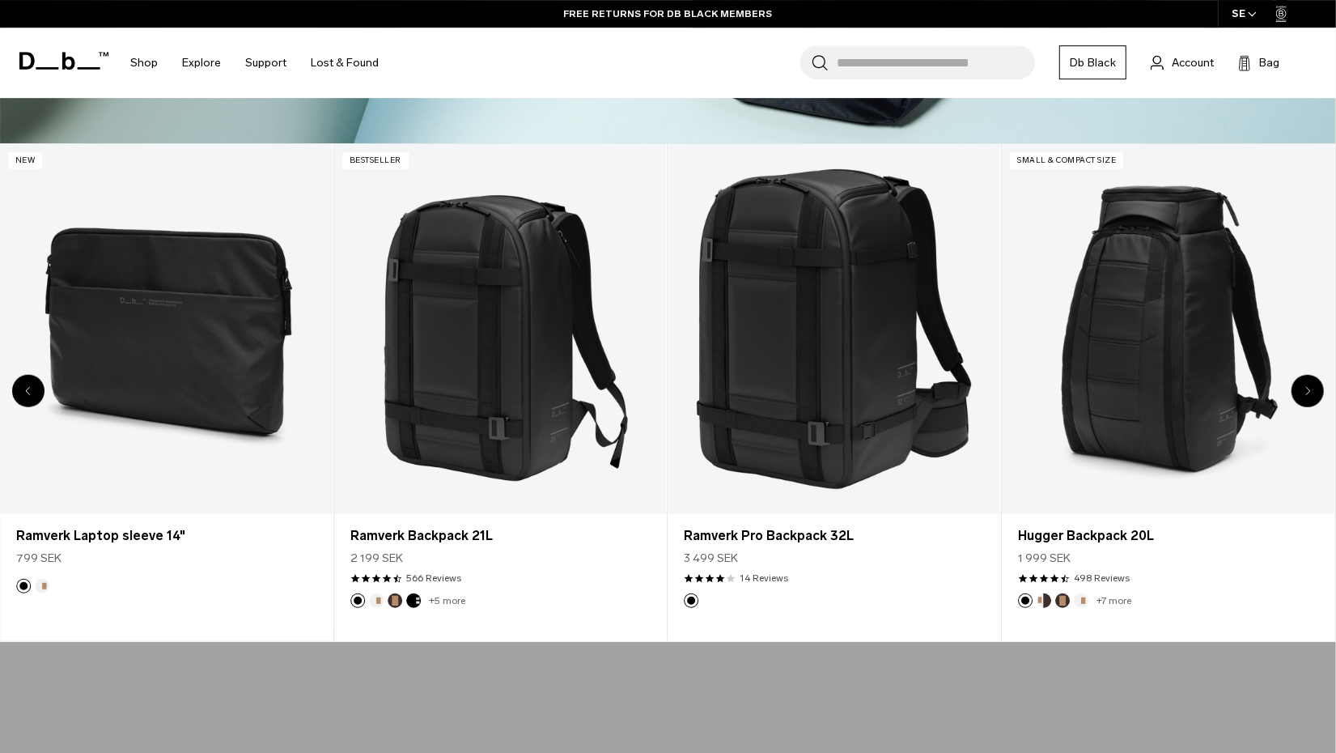
click at [1308, 388] on icon "Next slide" at bounding box center [1308, 390] width 4 height 7
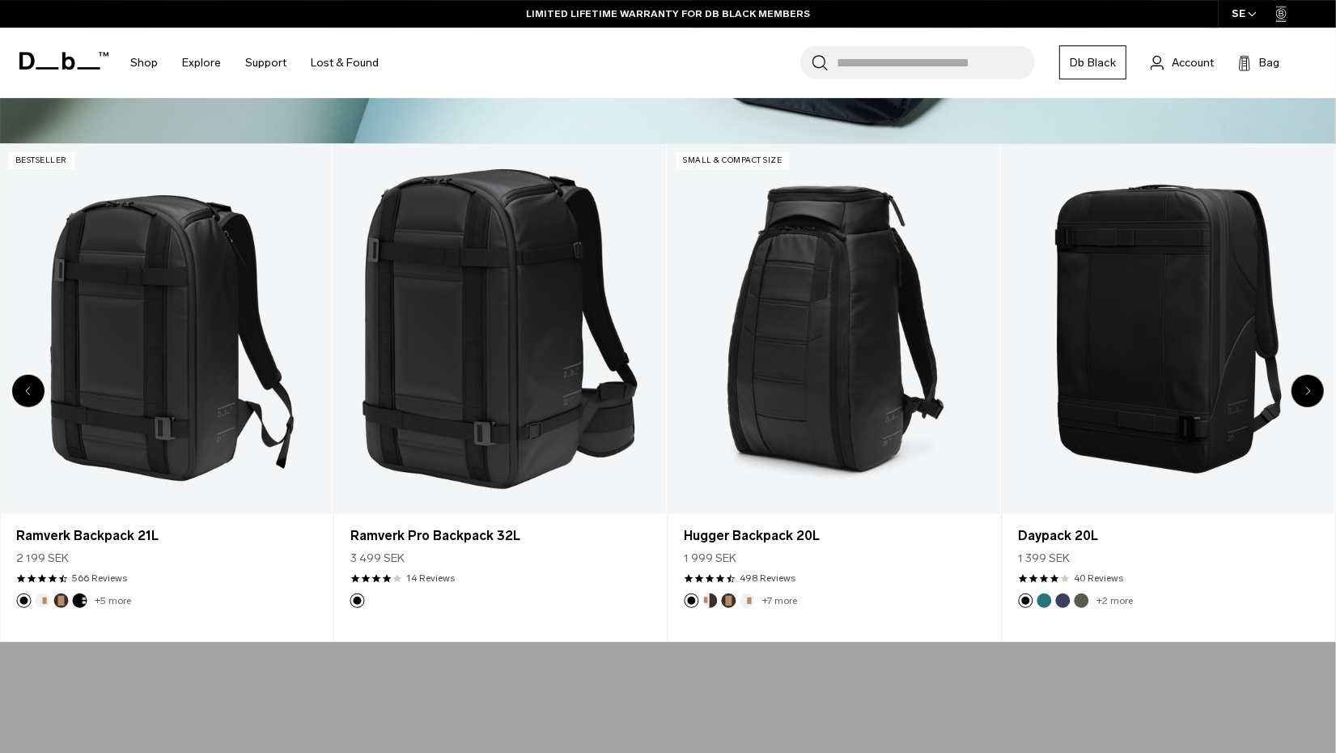
click at [1308, 388] on icon "Next slide" at bounding box center [1308, 390] width 4 height 7
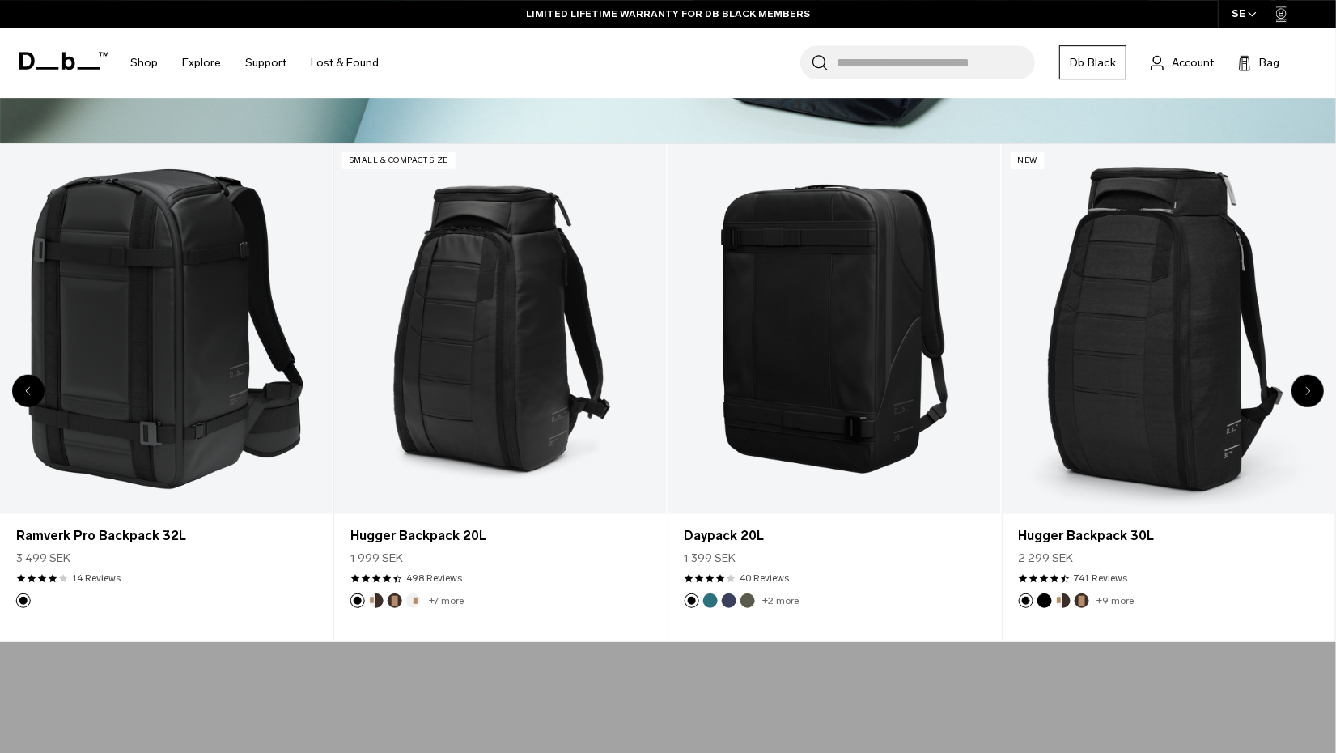
click at [1308, 388] on icon "Next slide" at bounding box center [1308, 390] width 4 height 7
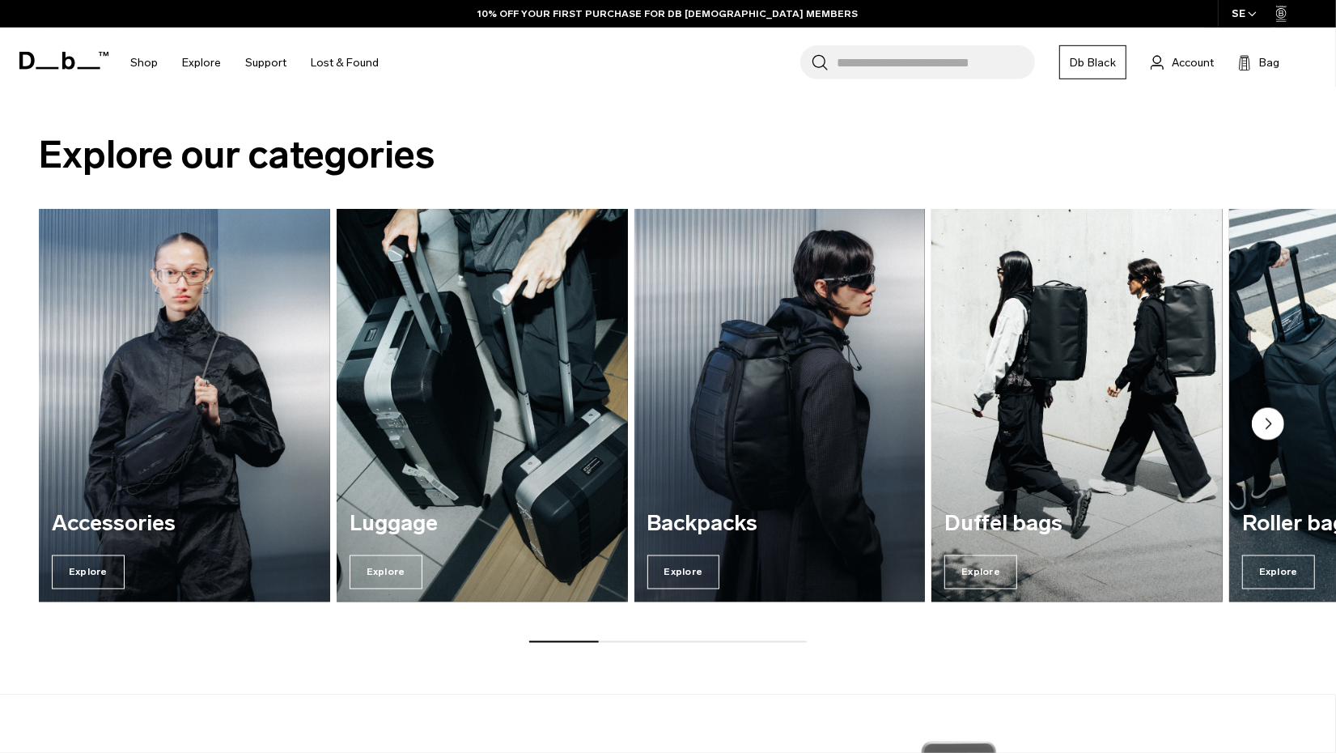
scroll to position [1964, 0]
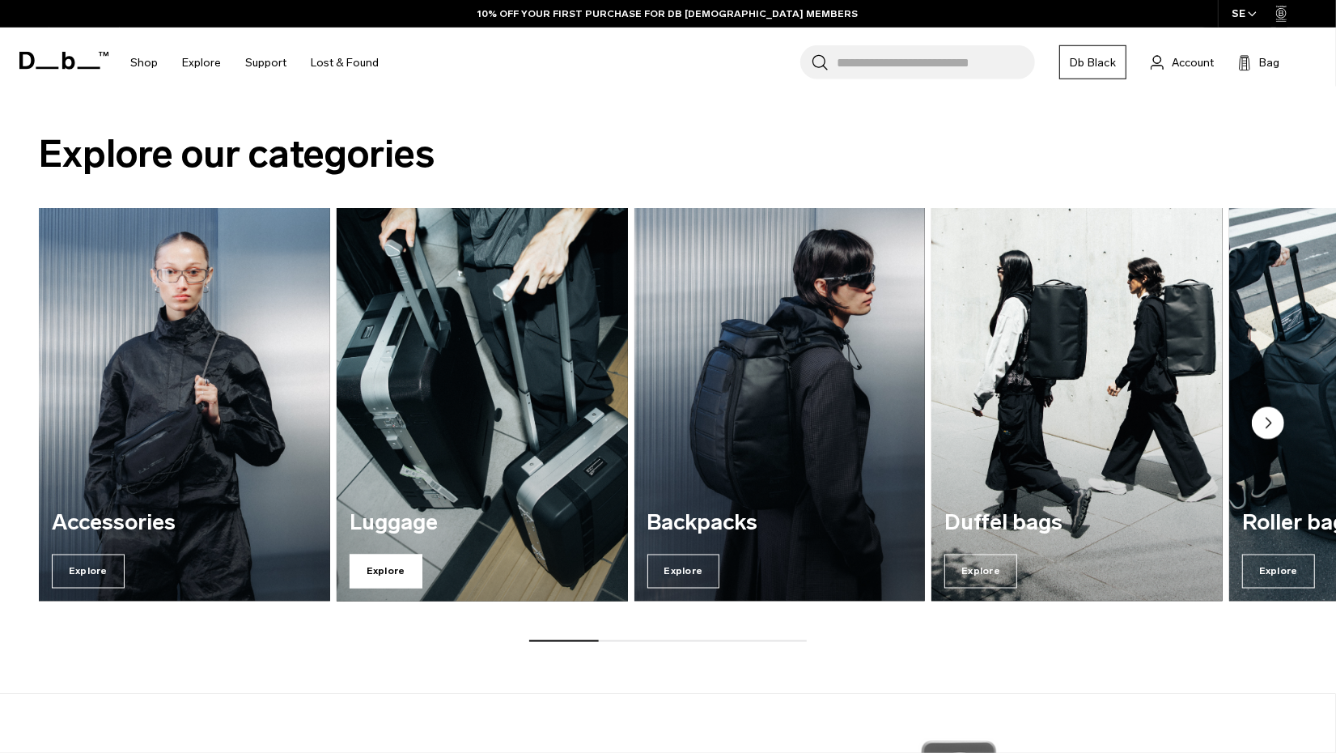
click at [395, 571] on span "Explore" at bounding box center [386, 571] width 73 height 34
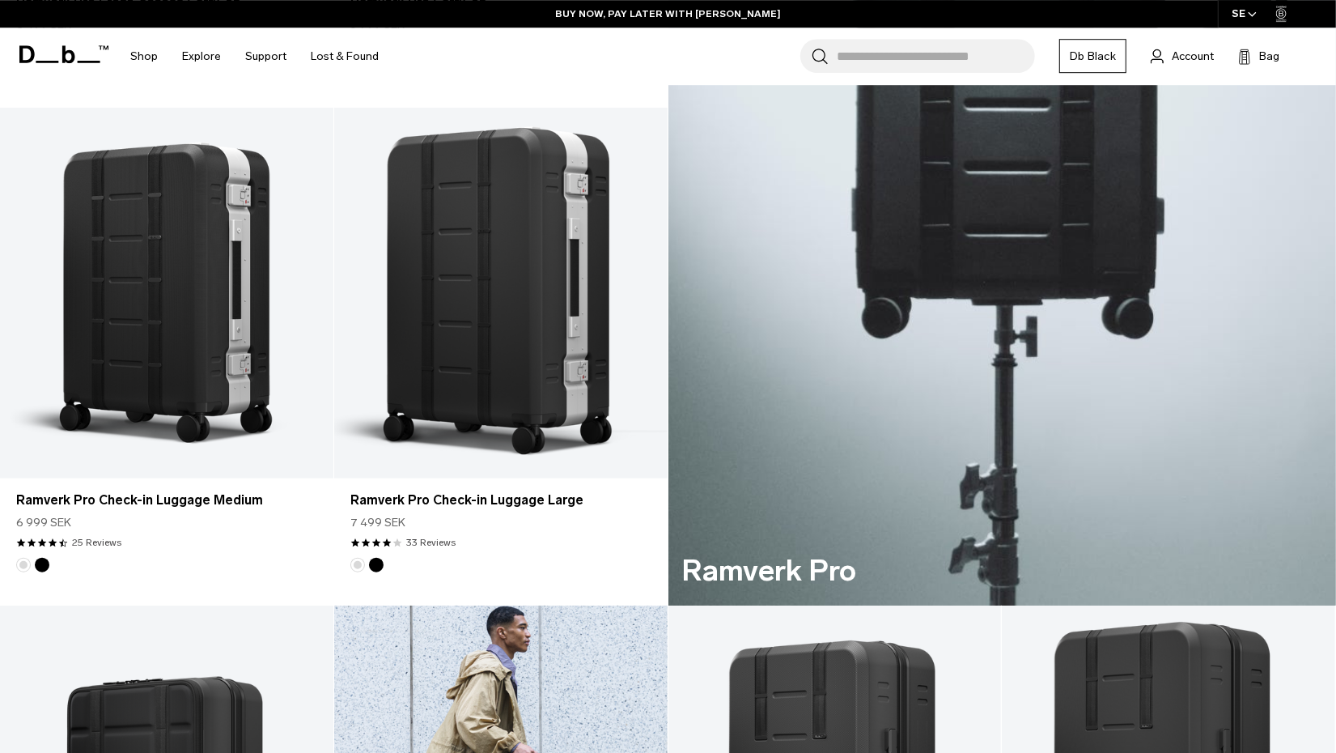
scroll to position [822, 0]
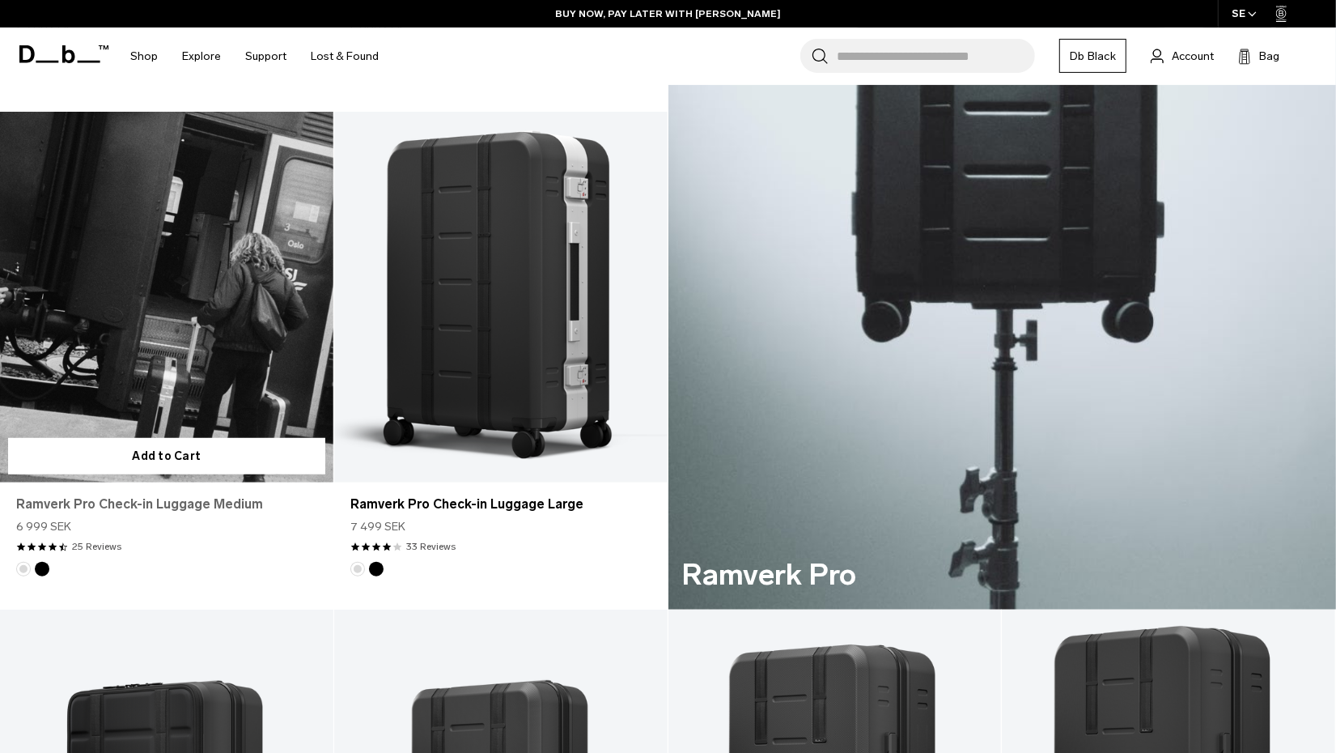
click at [151, 501] on link "Ramverk Pro Check-in Luggage Medium" at bounding box center [166, 504] width 301 height 19
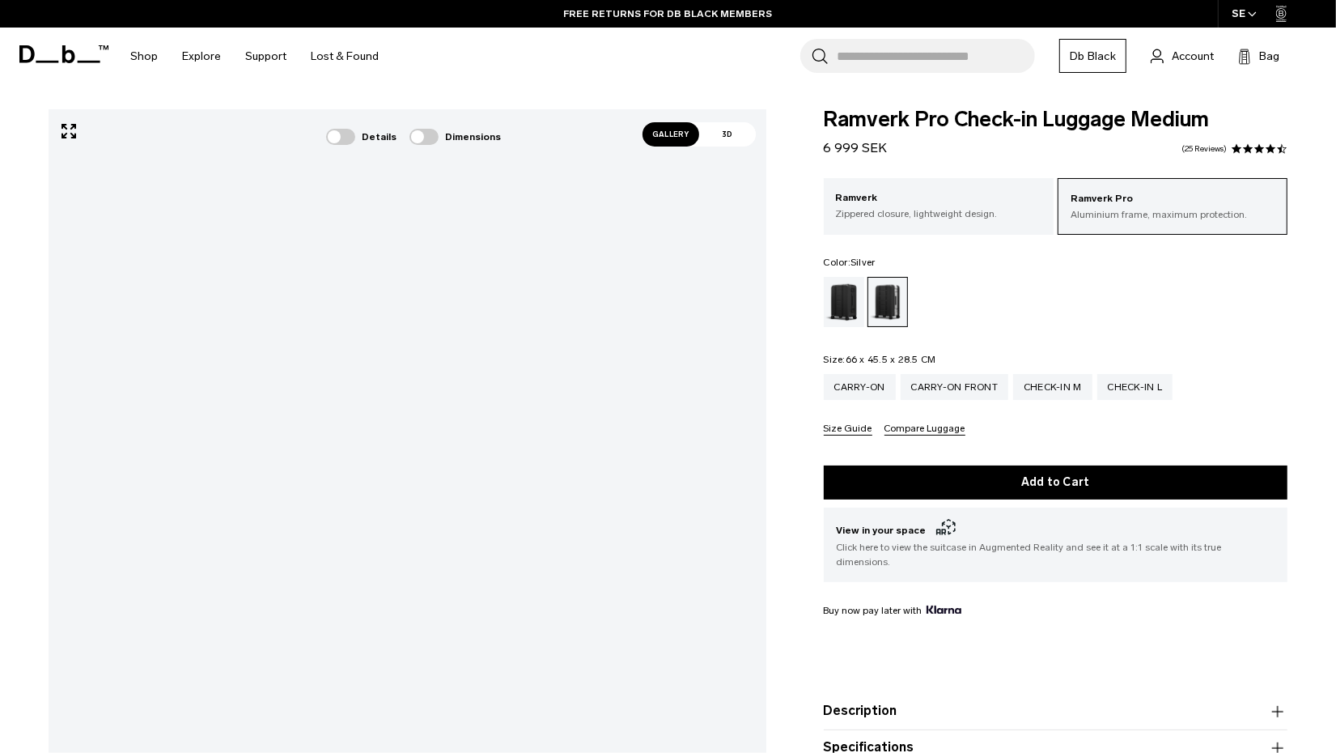
click at [673, 136] on span "Gallery" at bounding box center [671, 134] width 57 height 24
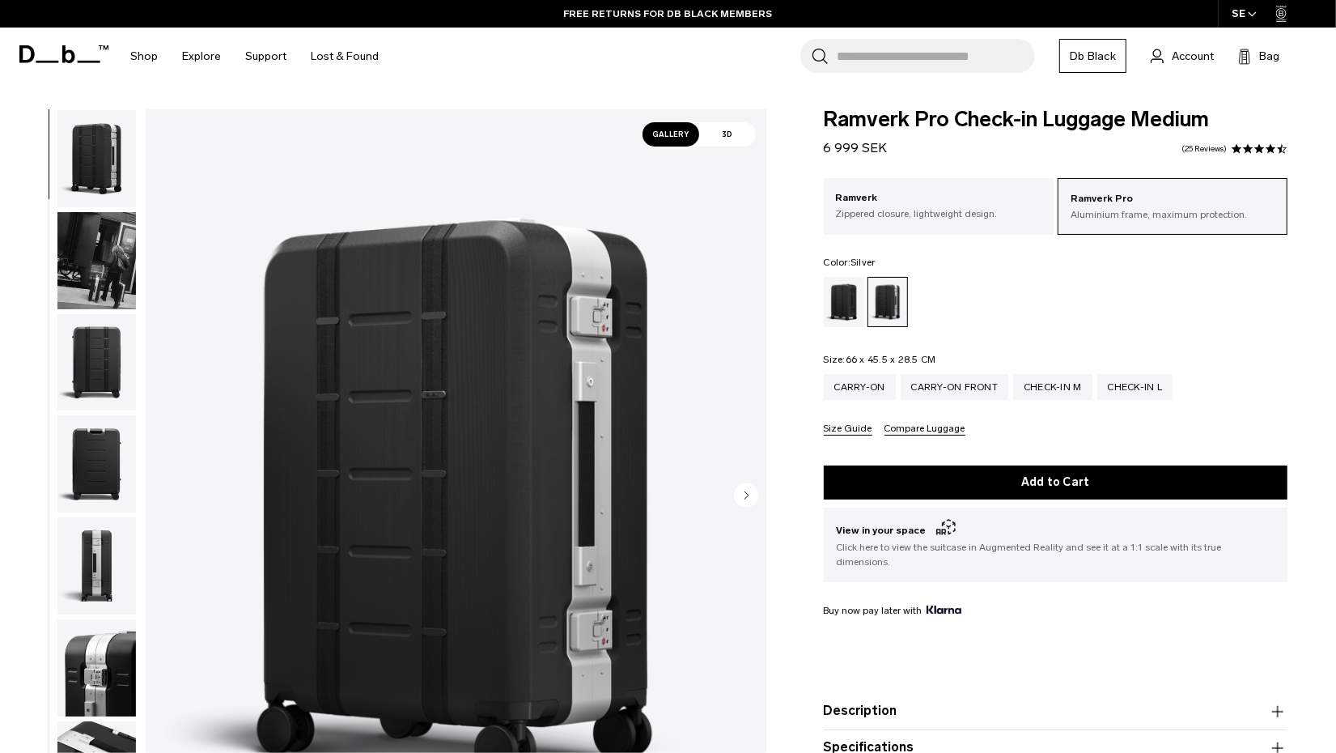
click at [751, 491] on circle "Next slide" at bounding box center [746, 495] width 24 height 24
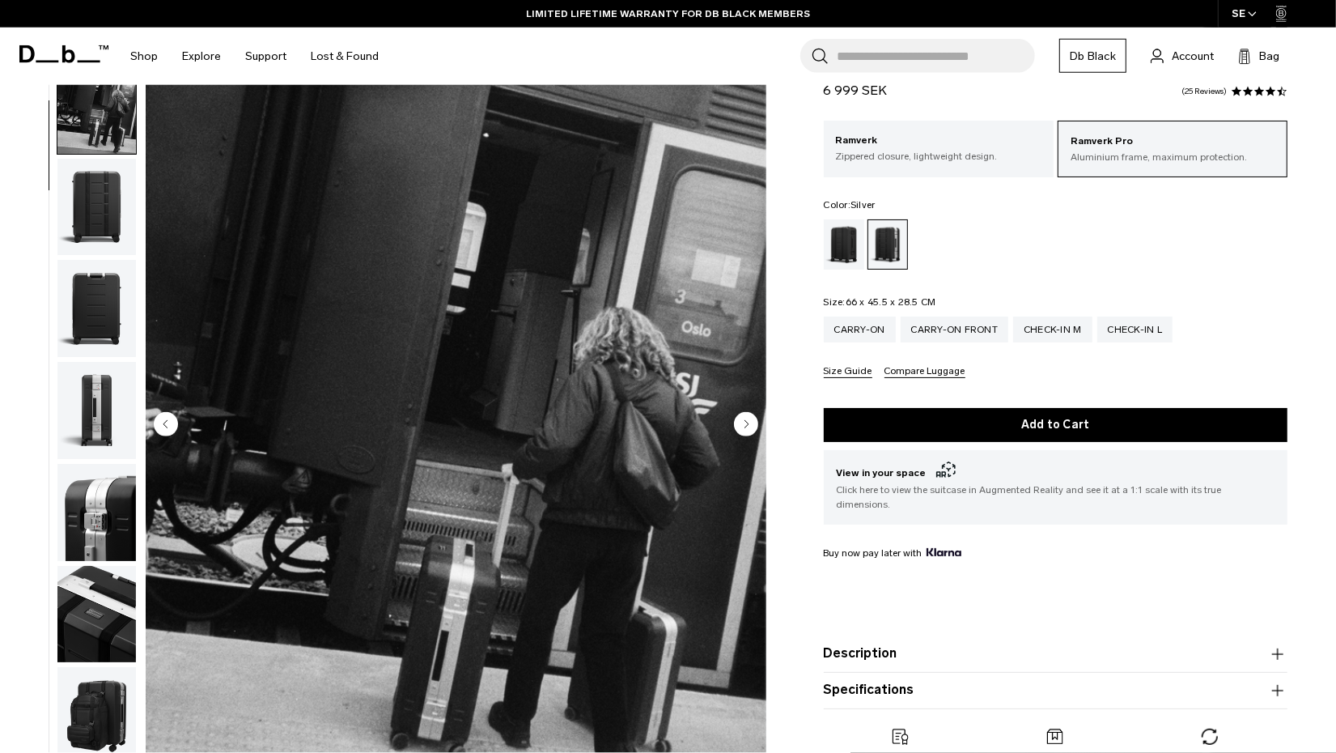
scroll to position [69, 0]
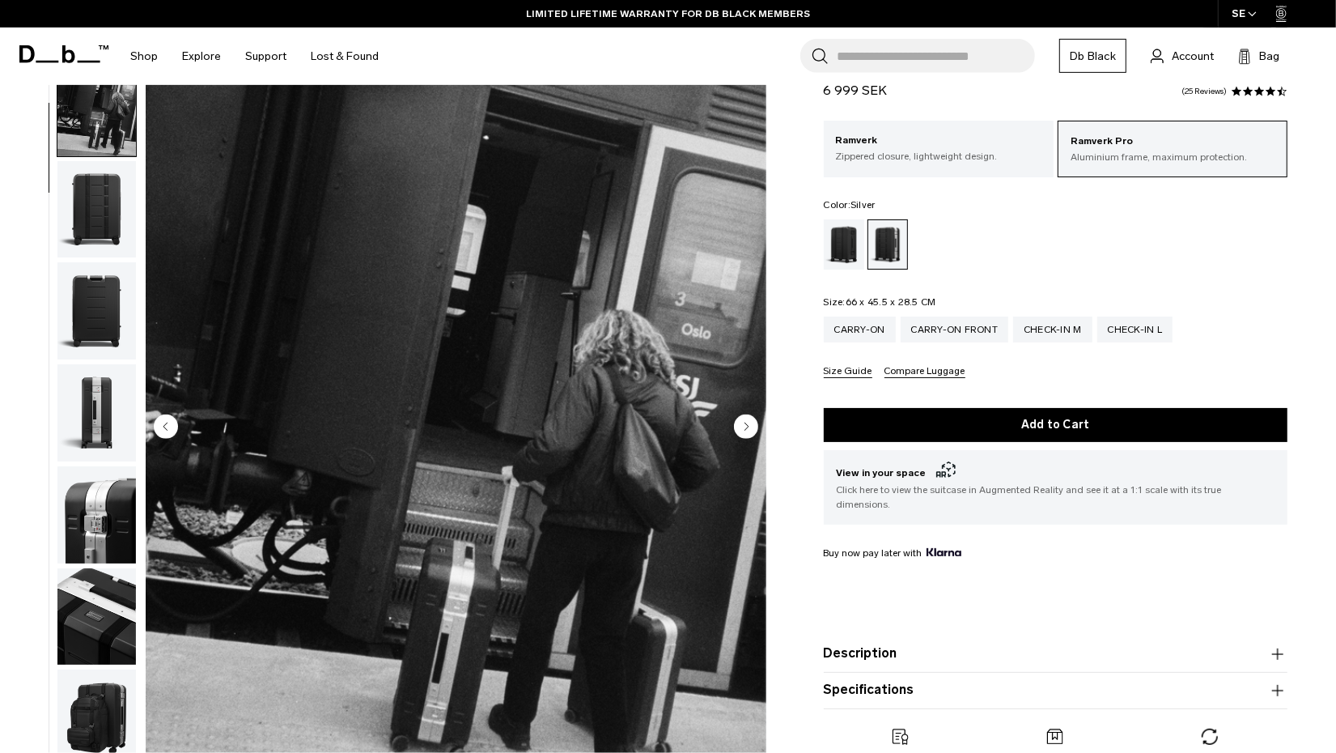
click at [788, 425] on div "Ramverk Pro Check-in Luggage Medium 6 999 SEK 4.3 star rating 25 Reviews Ramver…" at bounding box center [1055, 424] width 561 height 745
click at [748, 430] on circle "Next slide" at bounding box center [746, 426] width 24 height 24
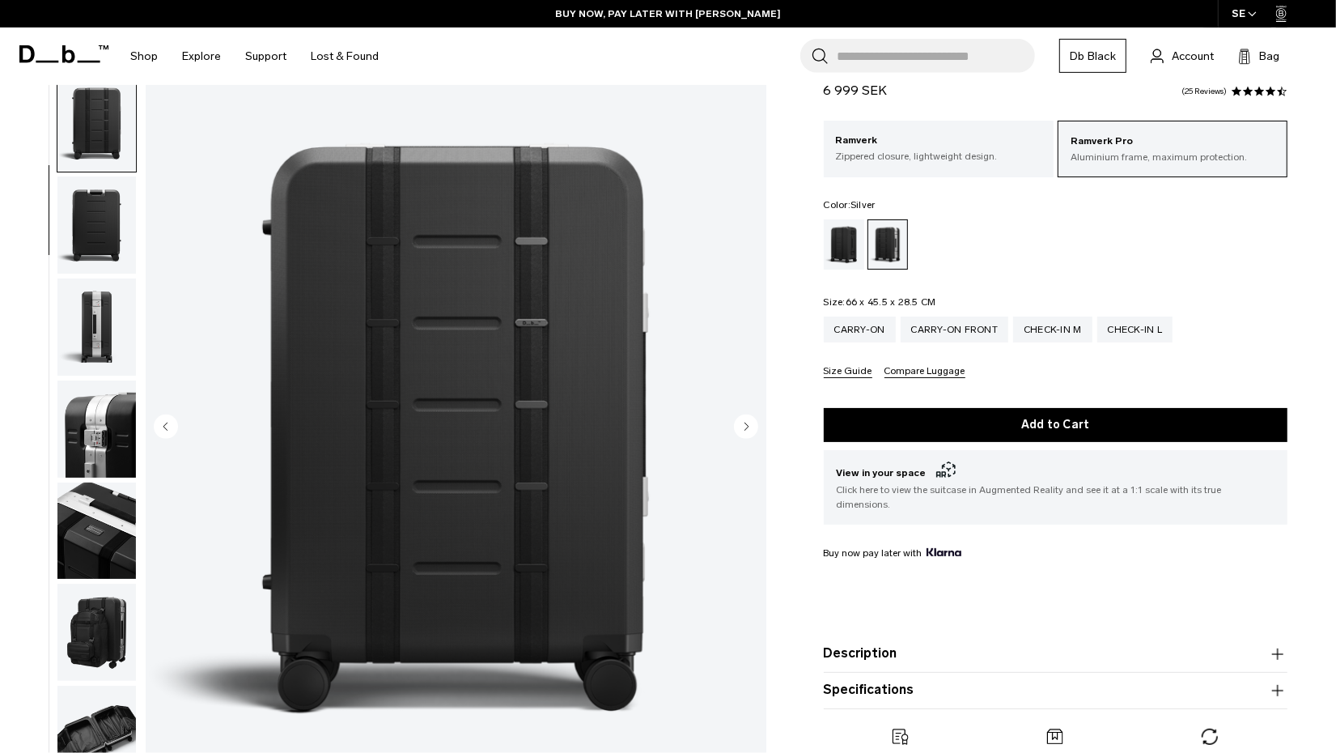
click at [748, 430] on circle "Next slide" at bounding box center [746, 426] width 24 height 24
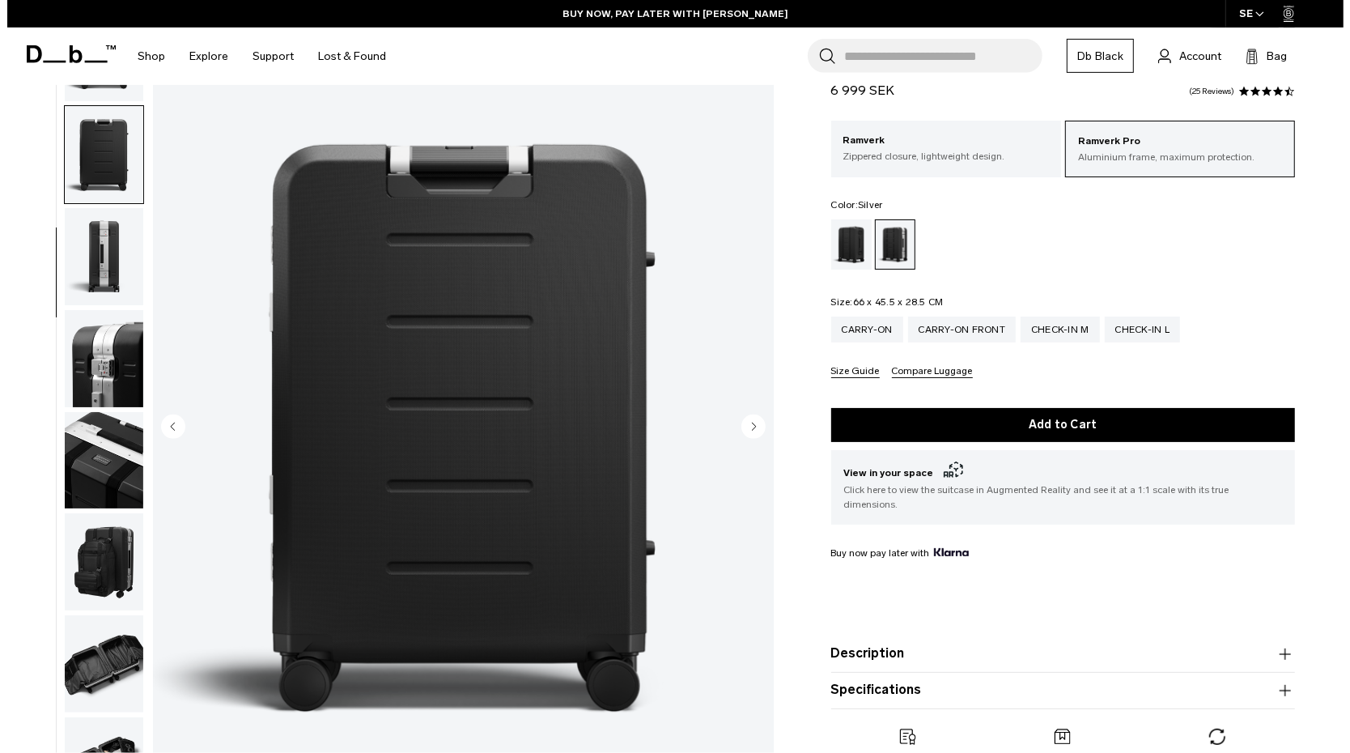
scroll to position [241, 0]
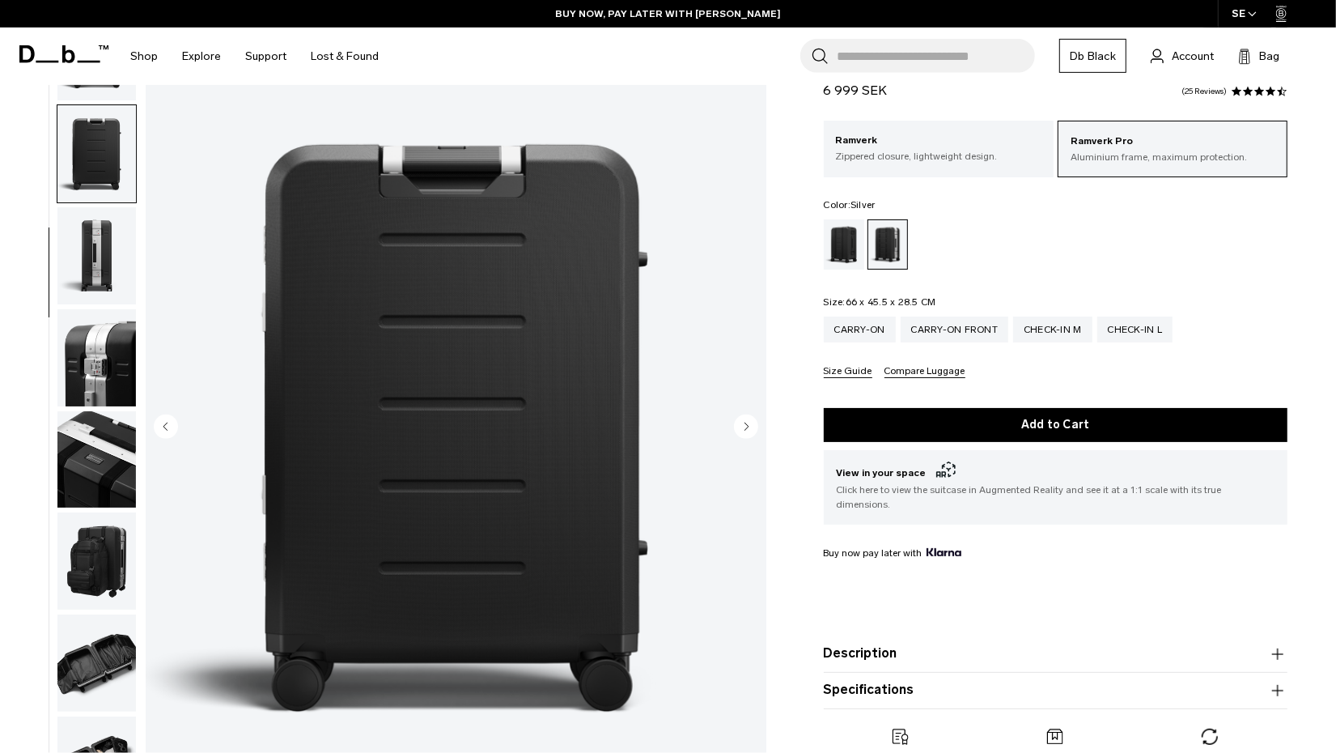
click at [748, 430] on circle "Next slide" at bounding box center [746, 426] width 24 height 24
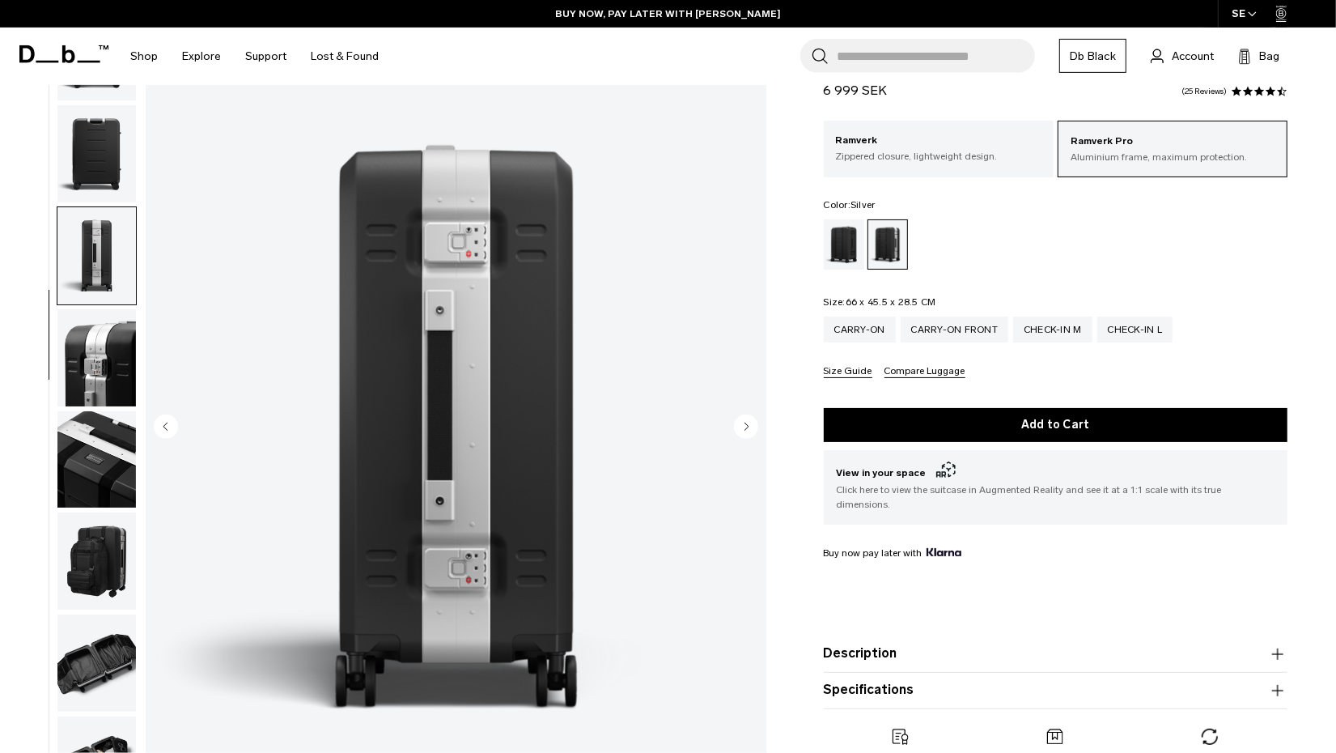
click at [748, 430] on circle "Next slide" at bounding box center [746, 426] width 24 height 24
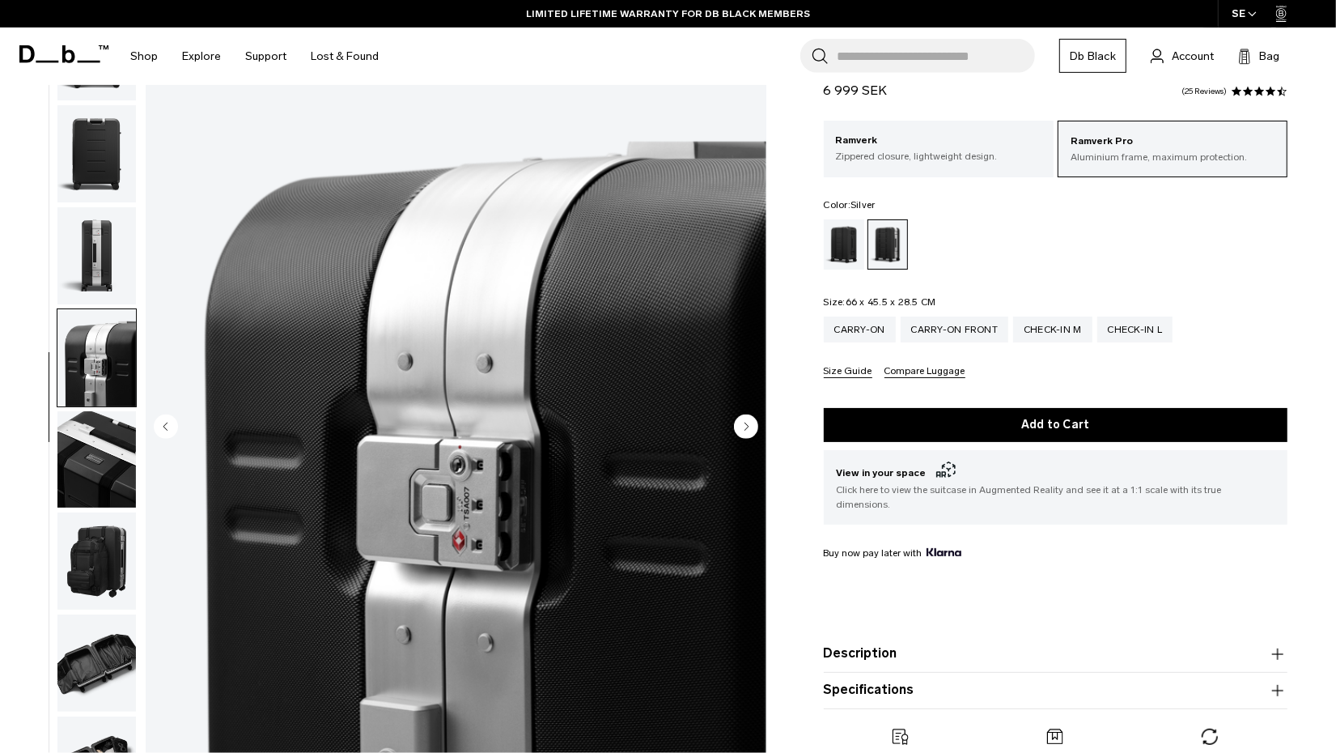
click at [748, 430] on circle "Next slide" at bounding box center [746, 426] width 24 height 24
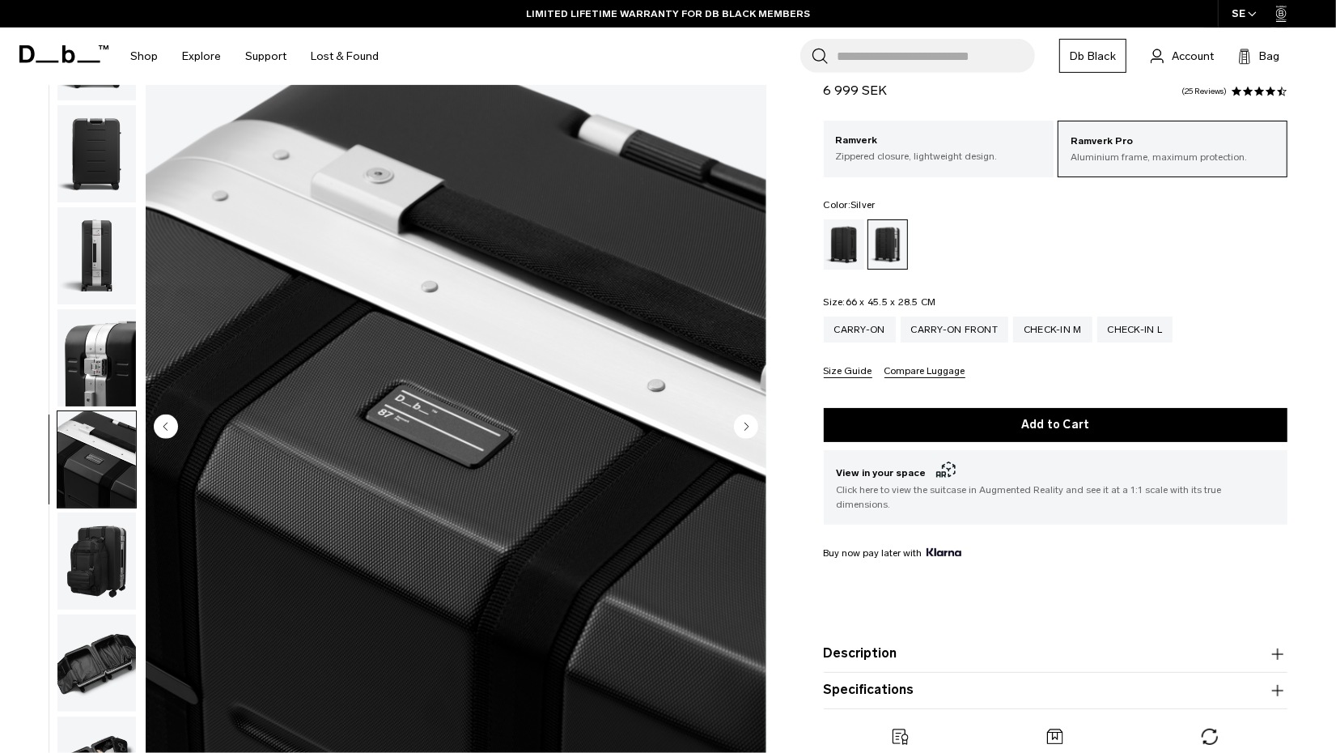
click at [748, 430] on circle "Next slide" at bounding box center [746, 426] width 24 height 24
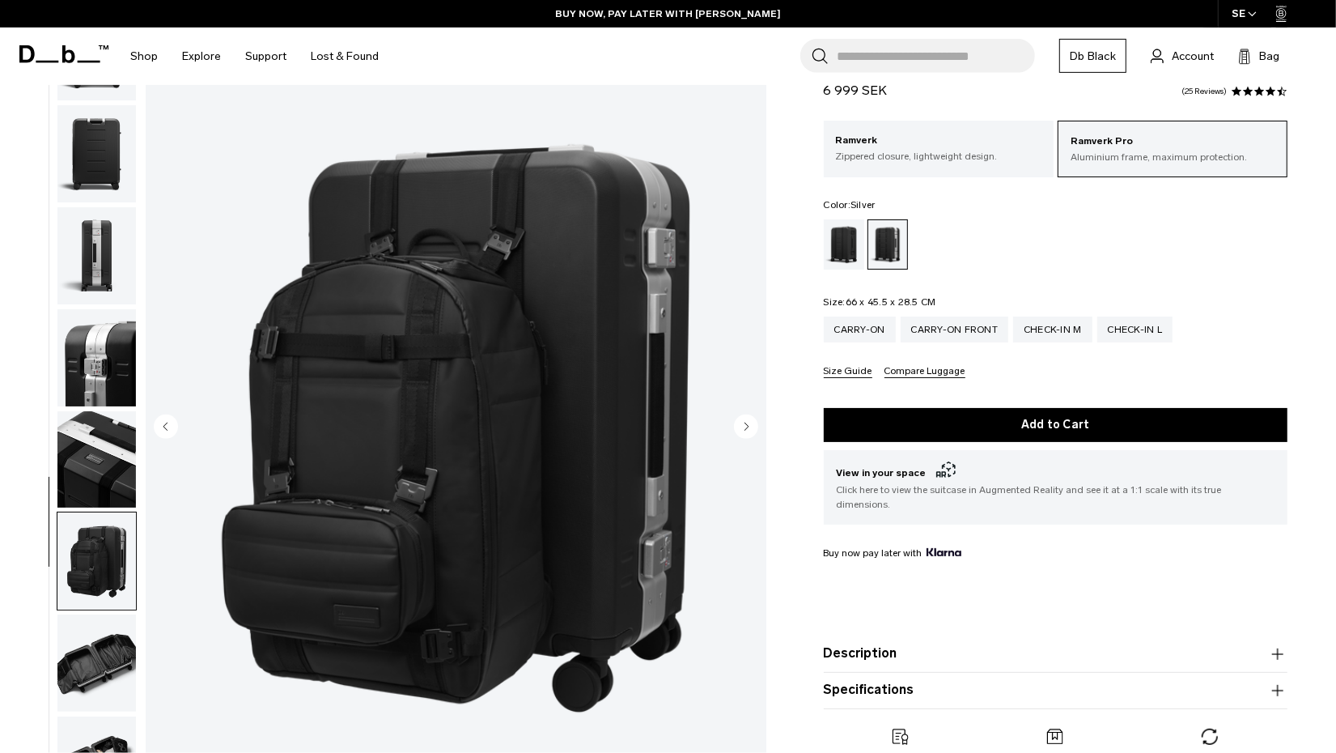
click at [748, 430] on circle "Next slide" at bounding box center [746, 426] width 24 height 24
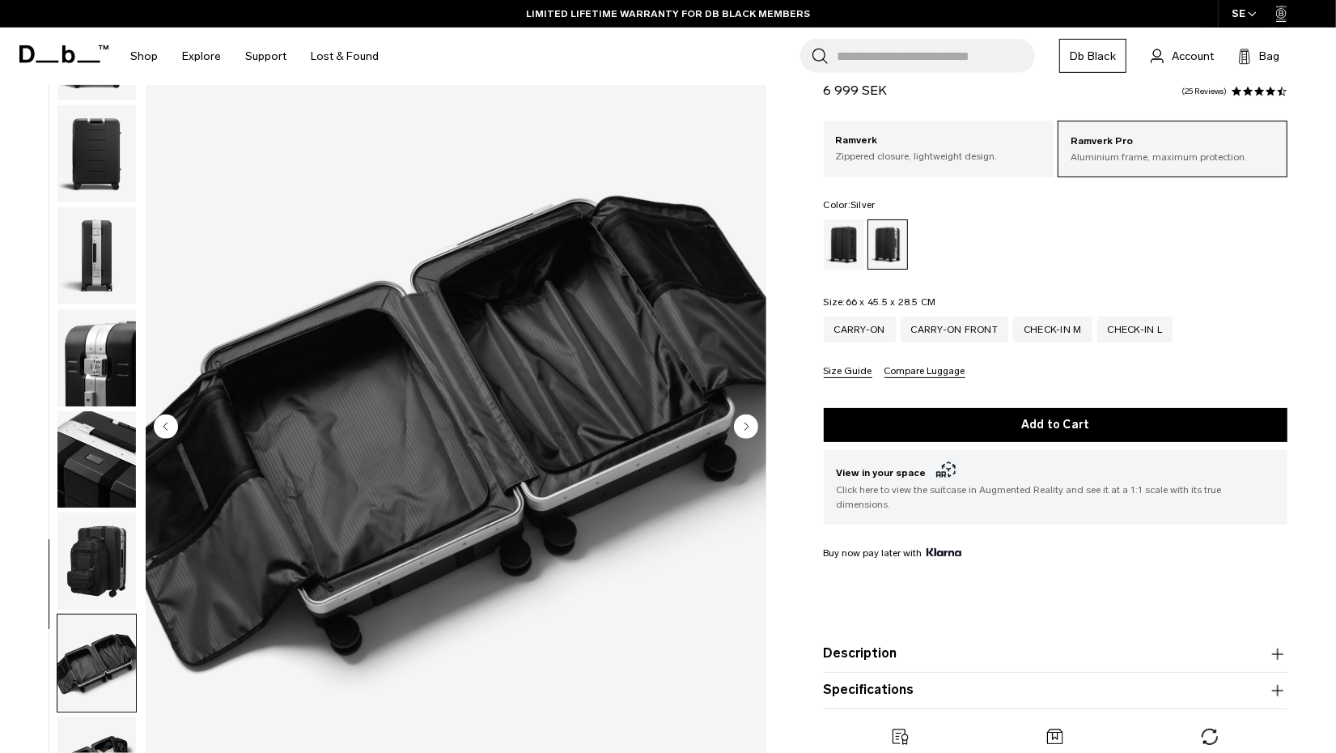
click at [749, 431] on circle "Next slide" at bounding box center [746, 426] width 24 height 24
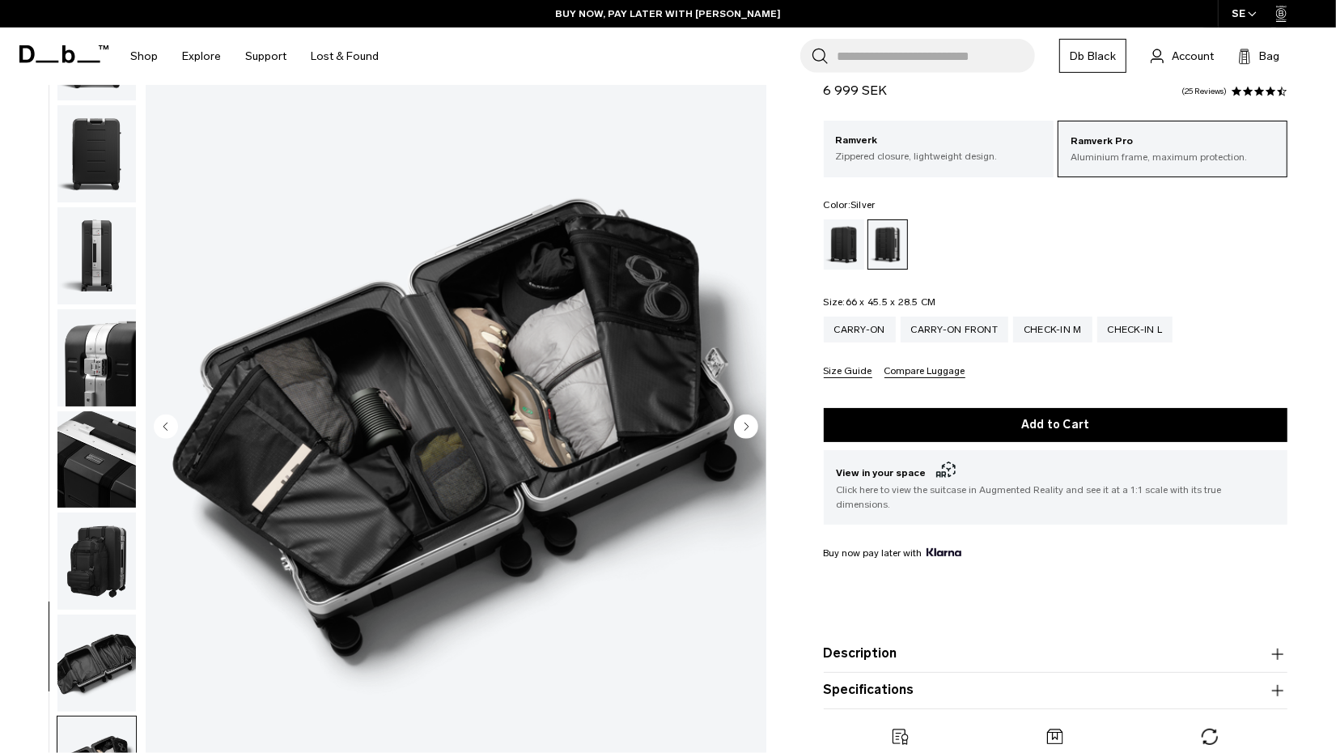
click at [749, 431] on circle "Next slide" at bounding box center [746, 426] width 24 height 24
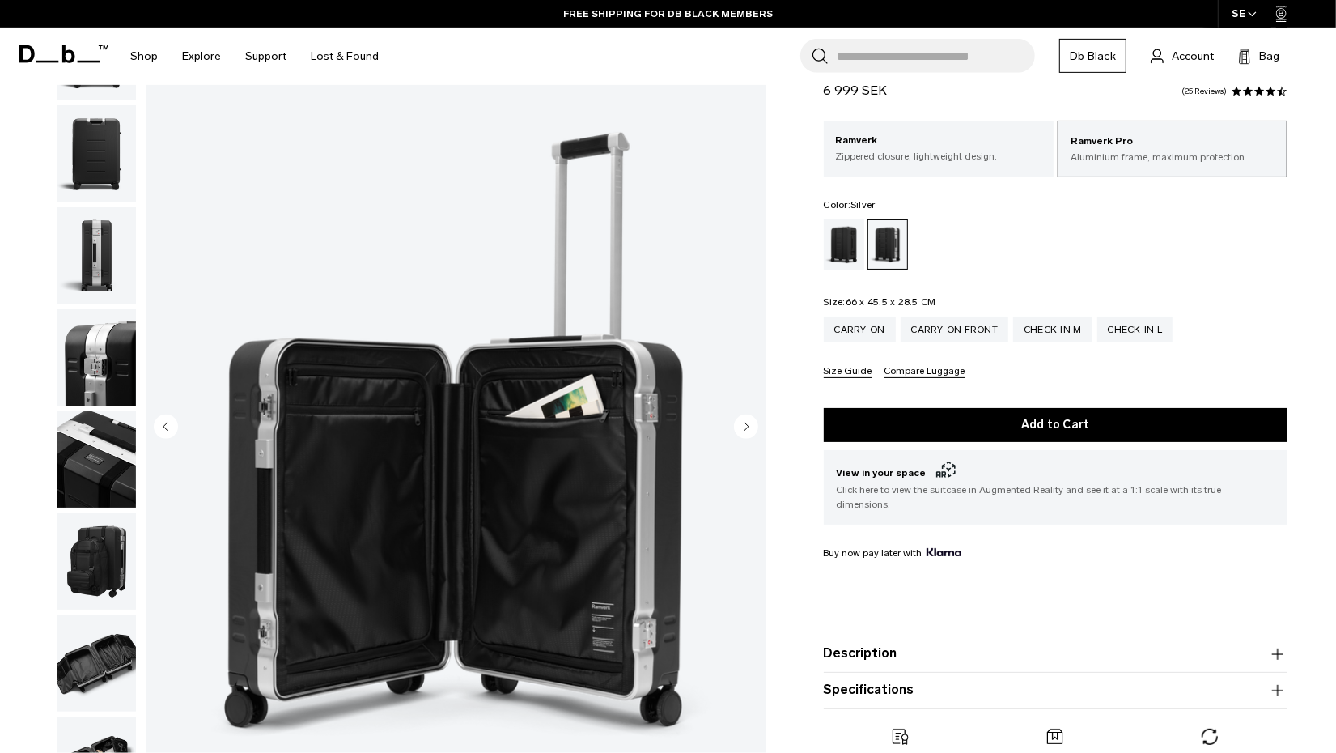
click at [749, 431] on circle "Next slide" at bounding box center [746, 426] width 24 height 24
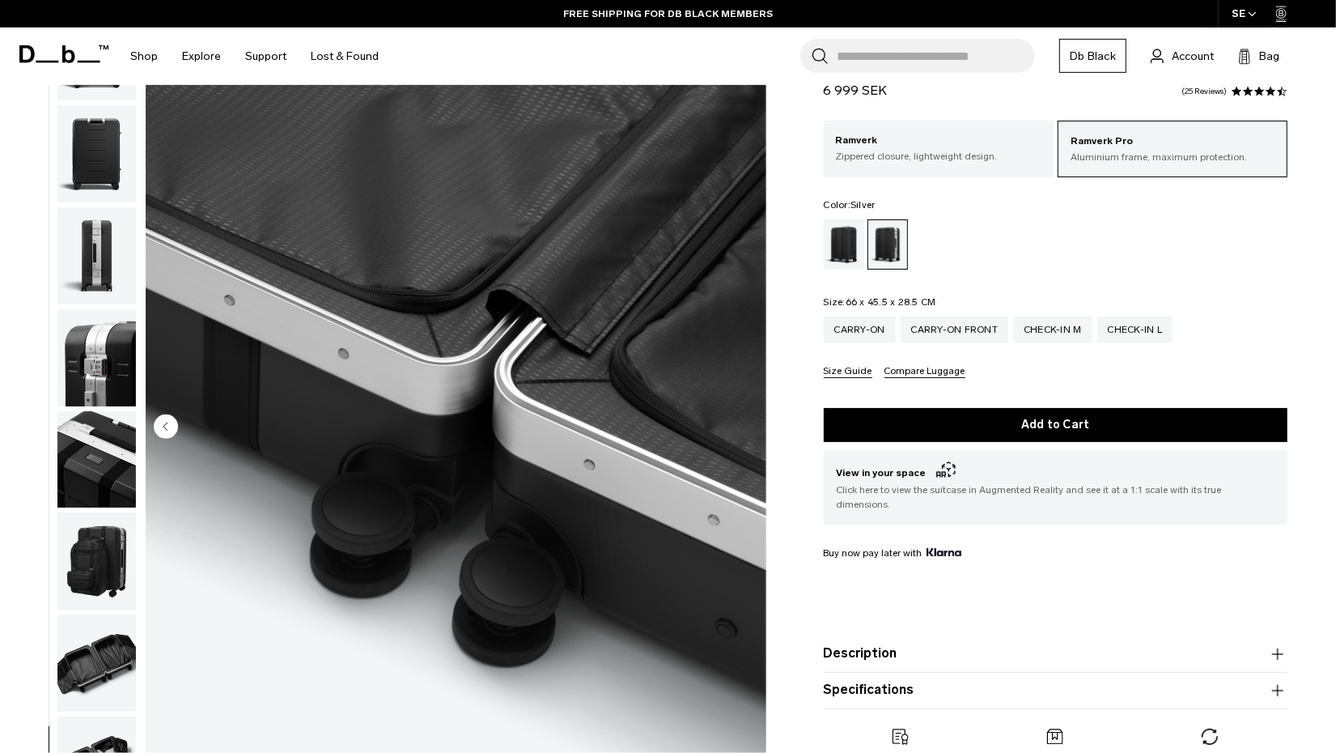
click at [749, 431] on img at bounding box center [456, 427] width 621 height 775
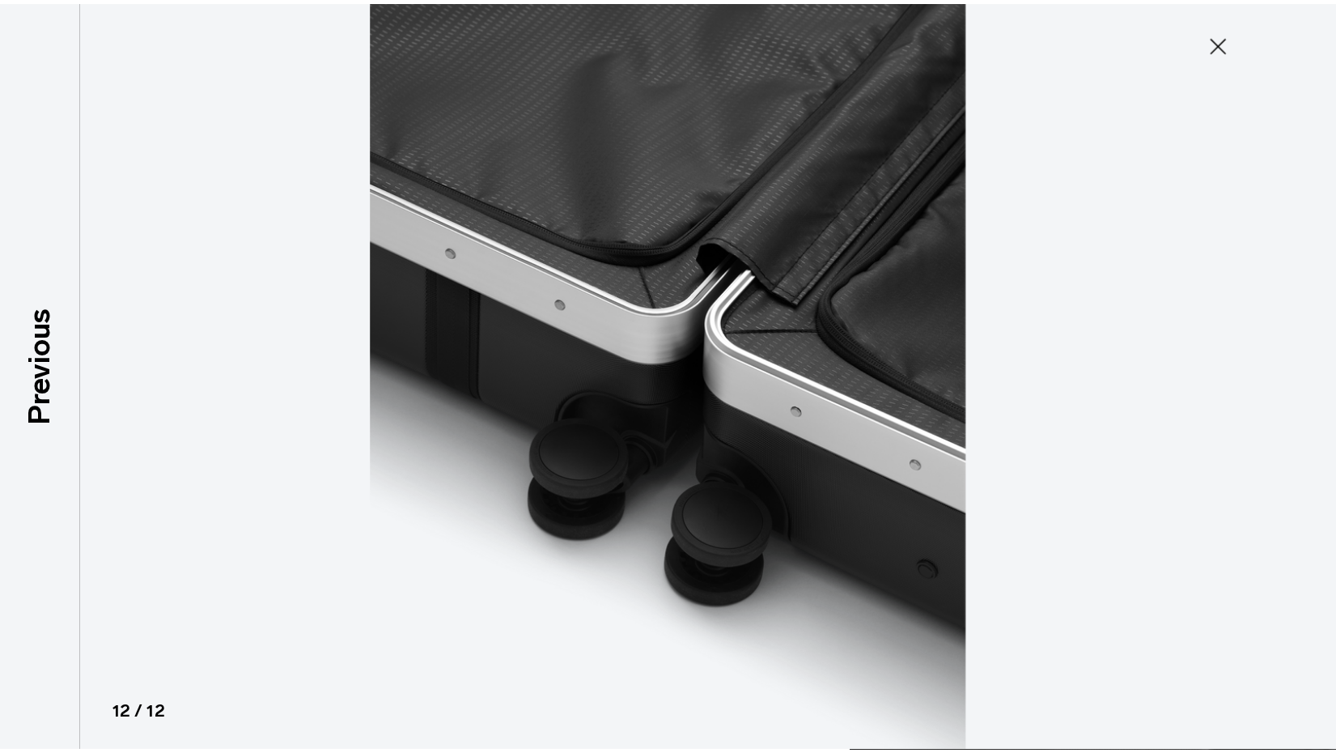
scroll to position [231, 0]
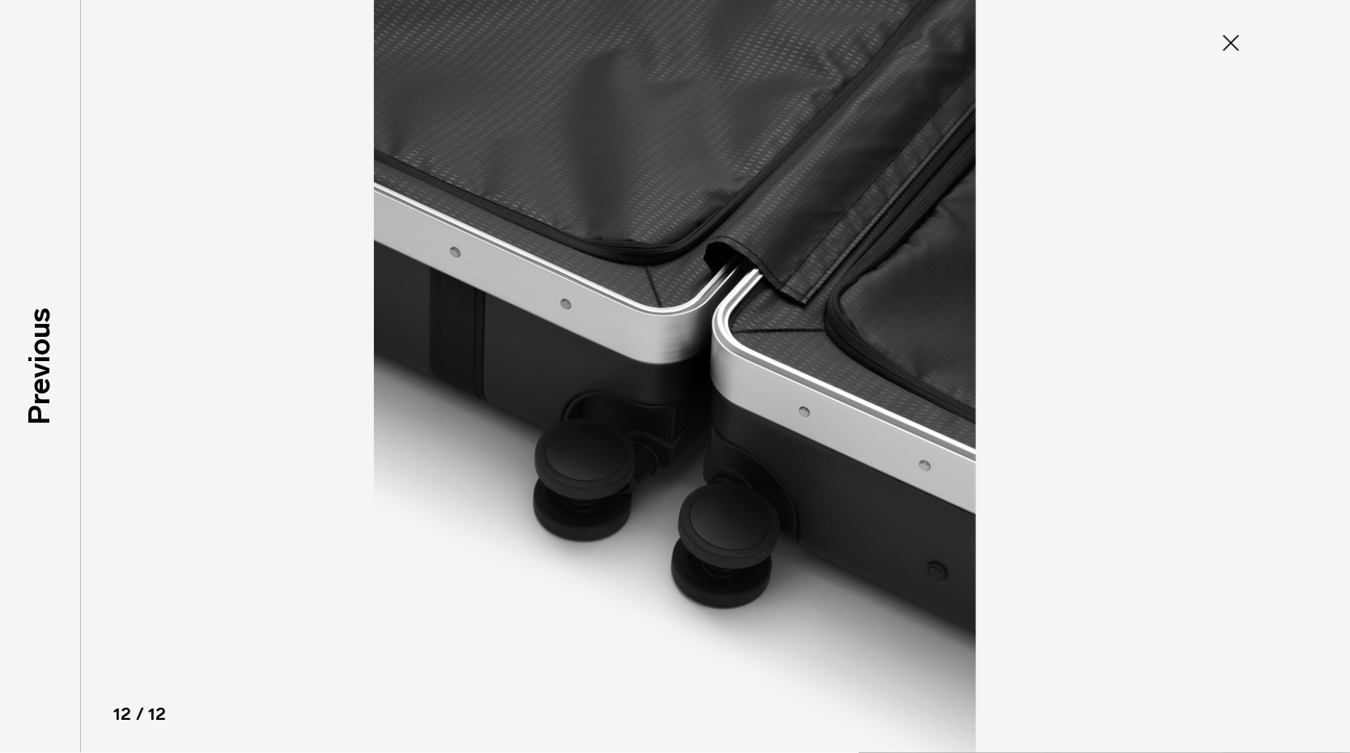
click at [1236, 45] on icon at bounding box center [1231, 43] width 26 height 26
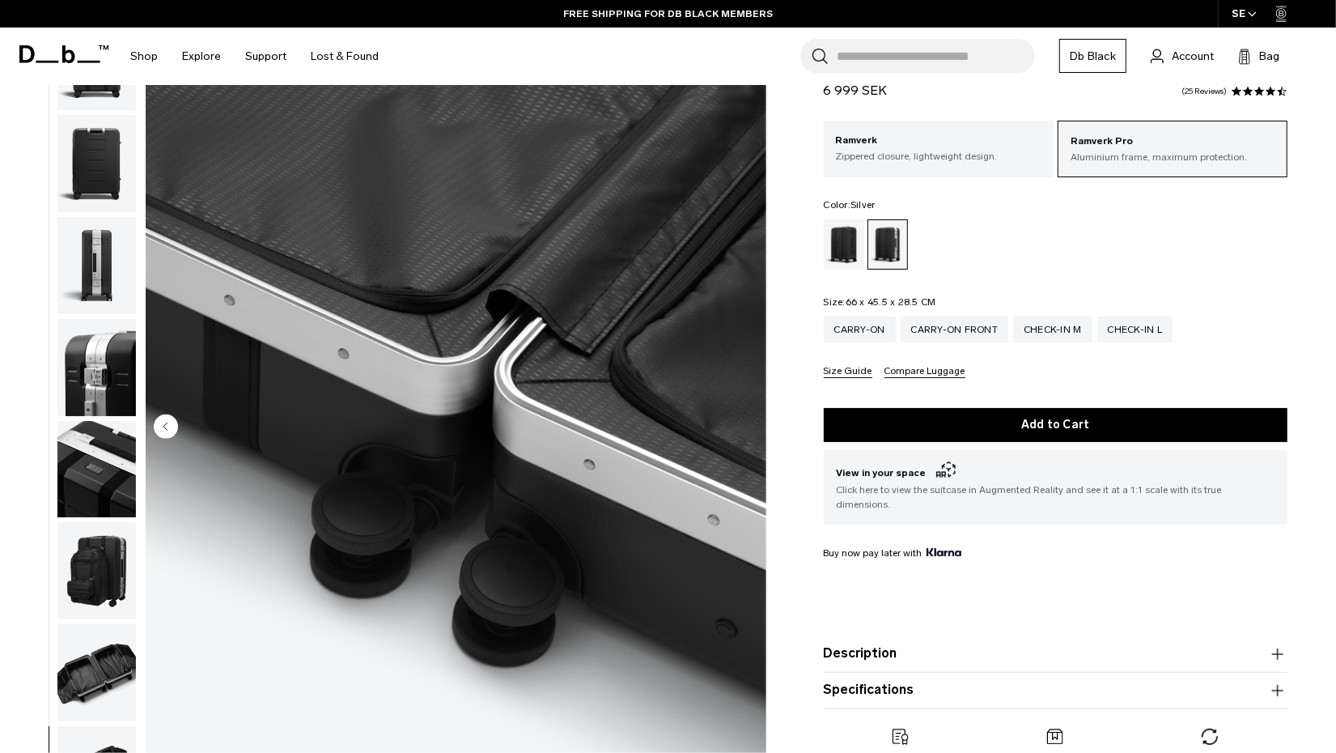
click at [796, 383] on div "Ramverk Pro Check-in Luggage Medium 6 999 SEK 4.3 star rating 25 Reviews Ramver…" at bounding box center [1055, 424] width 561 height 745
